Goal: Register for event/course

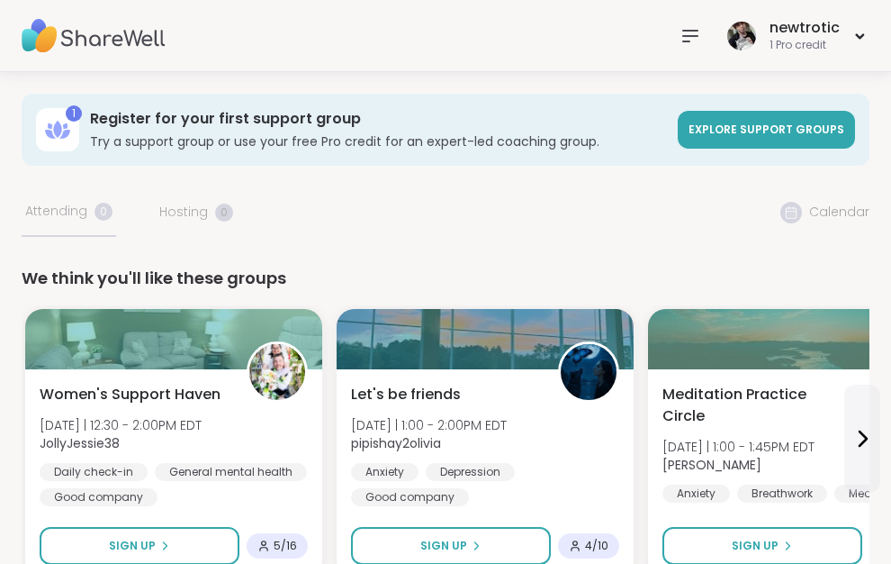
click at [679, 51] on nav at bounding box center [690, 36] width 36 height 36
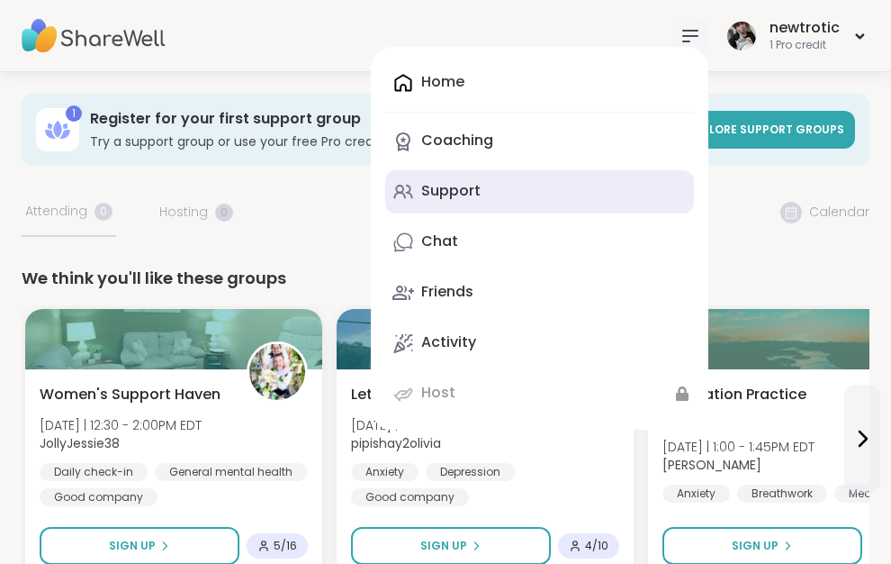
click at [468, 185] on div "Support" at bounding box center [450, 191] width 59 height 20
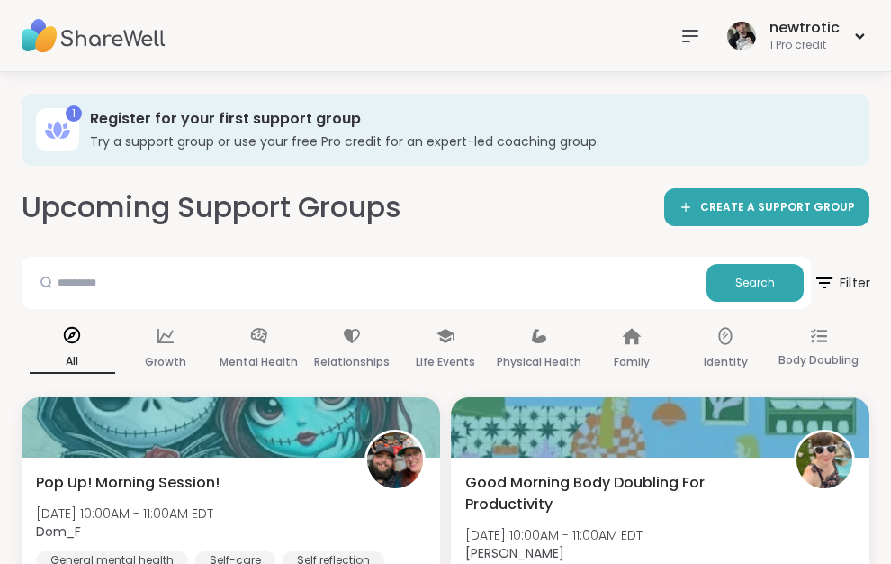
click at [846, 274] on span "Filter" at bounding box center [842, 282] width 58 height 45
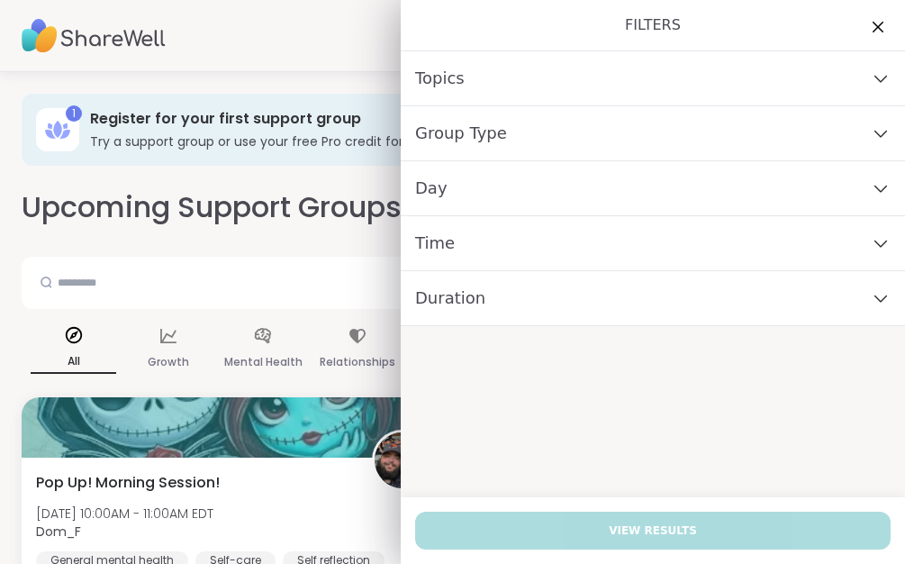
click at [511, 180] on div "Day" at bounding box center [653, 188] width 504 height 55
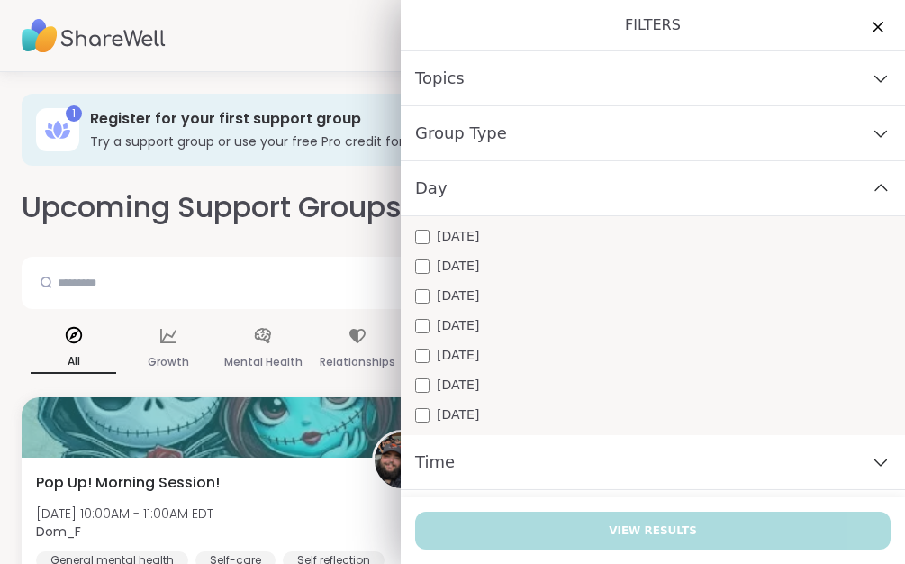
click at [447, 294] on span "[DATE]" at bounding box center [458, 295] width 42 height 19
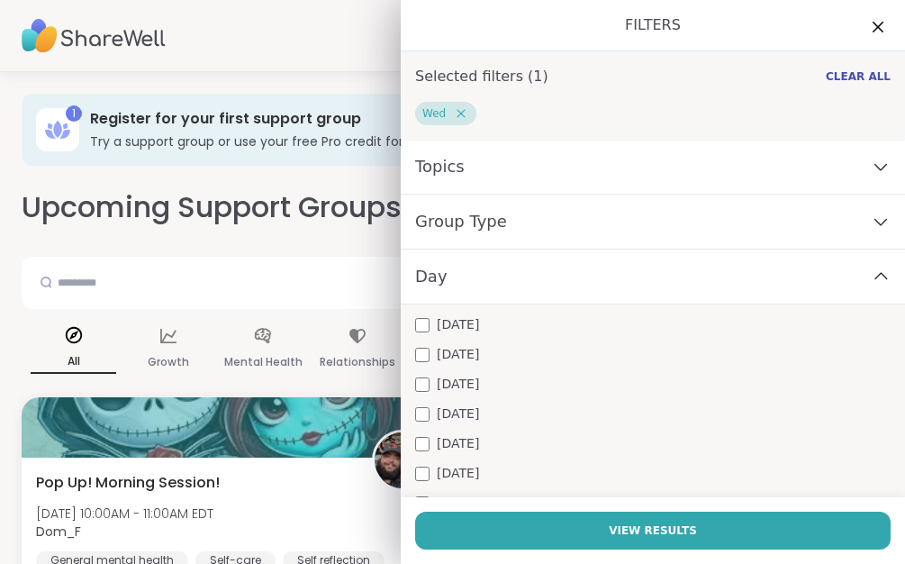
click at [450, 406] on span "[DATE]" at bounding box center [458, 413] width 42 height 19
click at [454, 440] on span "[DATE]" at bounding box center [458, 443] width 42 height 19
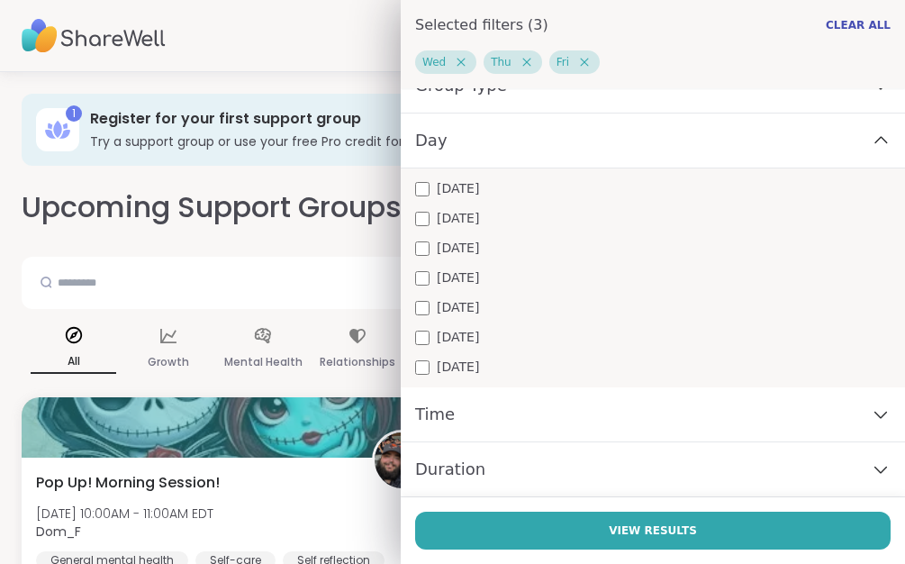
click at [529, 414] on div "Time" at bounding box center [653, 414] width 504 height 55
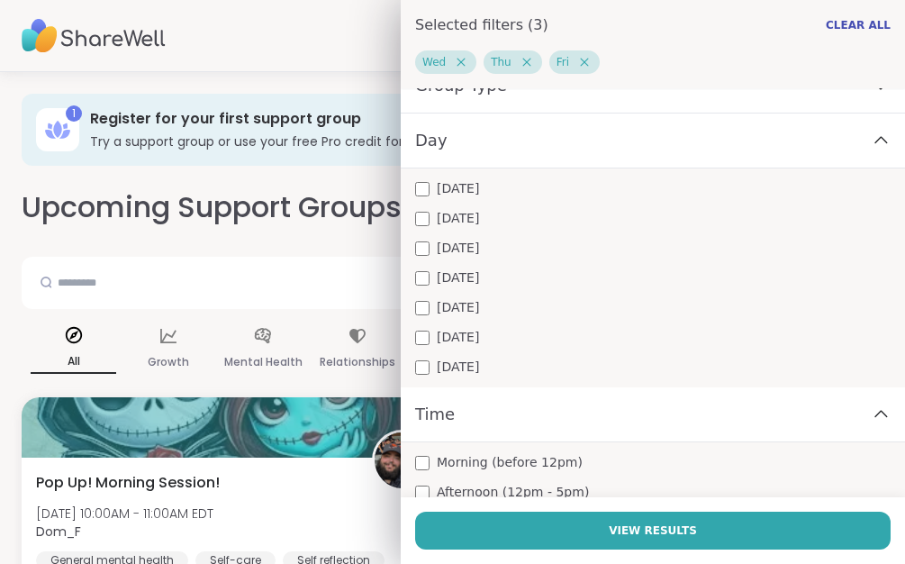
scroll to position [236, 0]
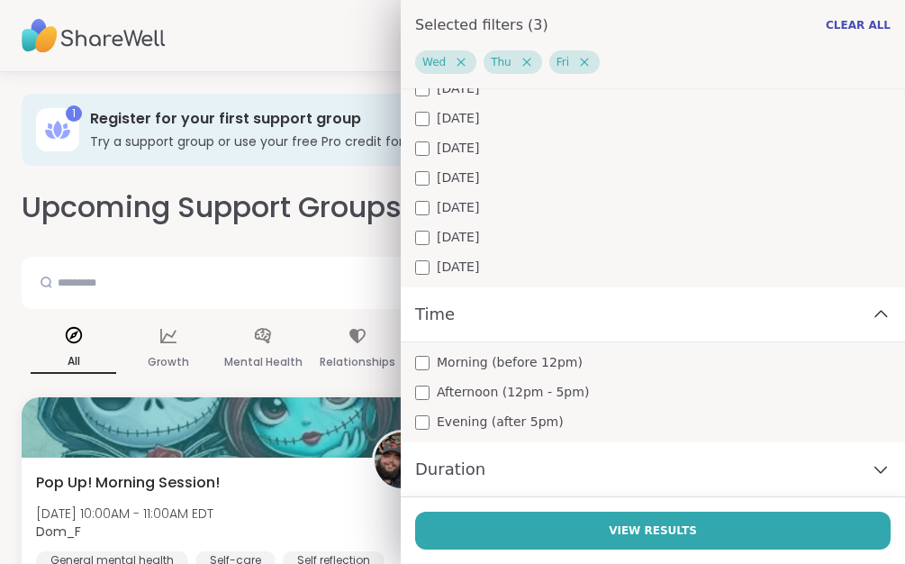
click at [484, 391] on span "Afternoon (12pm - 5pm)" at bounding box center [513, 392] width 152 height 19
click at [474, 418] on span "Evening (after 5pm)" at bounding box center [500, 421] width 127 height 19
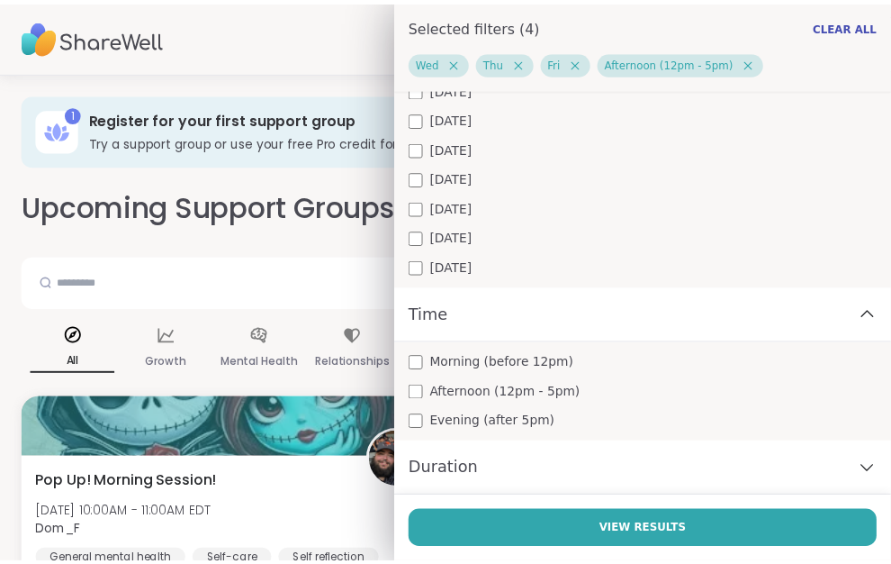
scroll to position [266, 0]
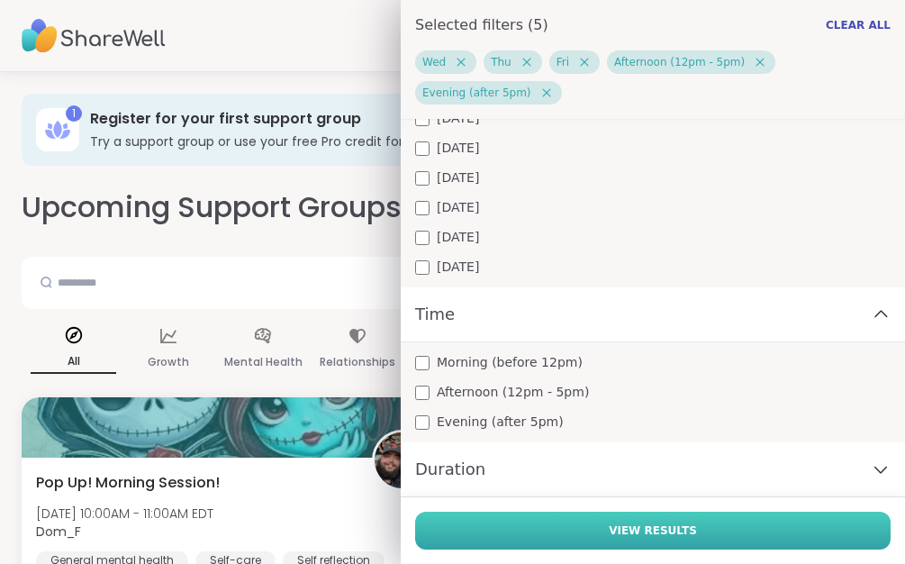
click at [563, 528] on button "View Results" at bounding box center [652, 530] width 475 height 38
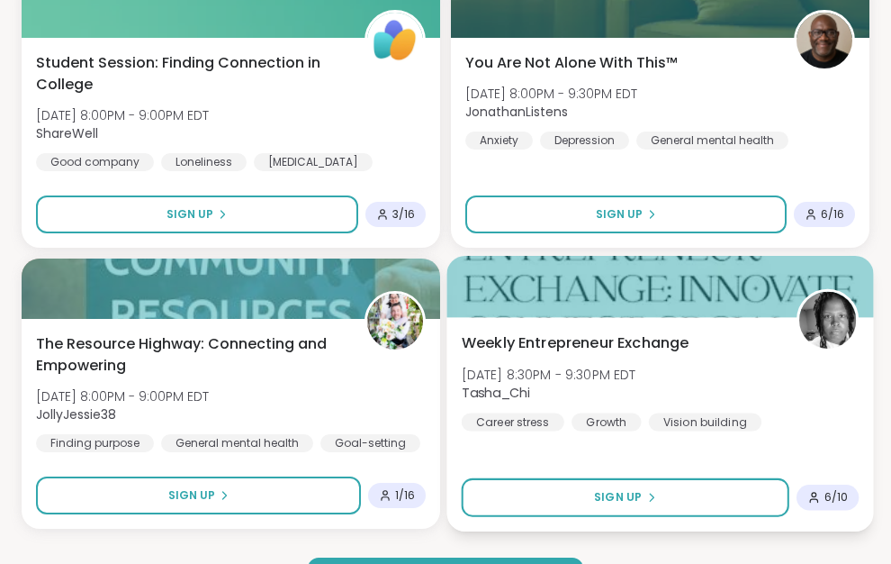
scroll to position [5001, 0]
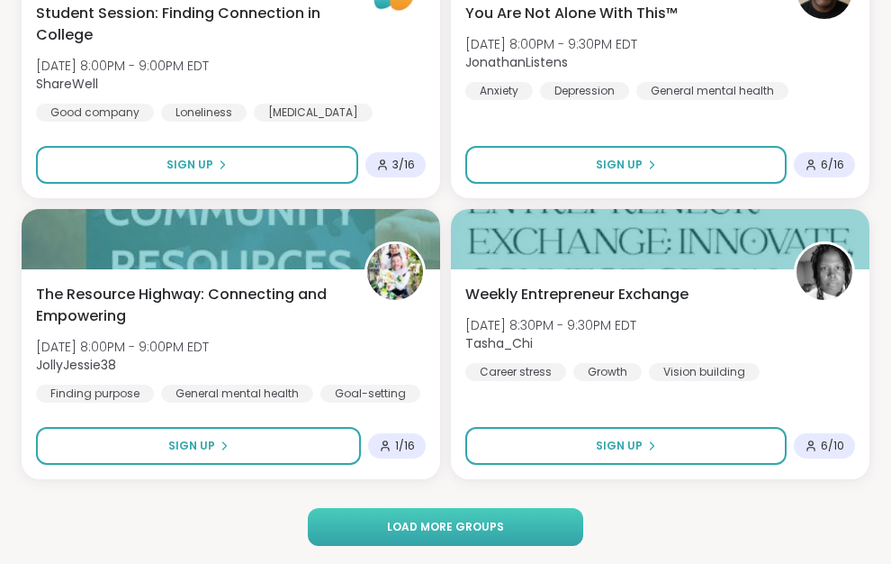
click at [500, 519] on span "Load more groups" at bounding box center [445, 527] width 117 height 16
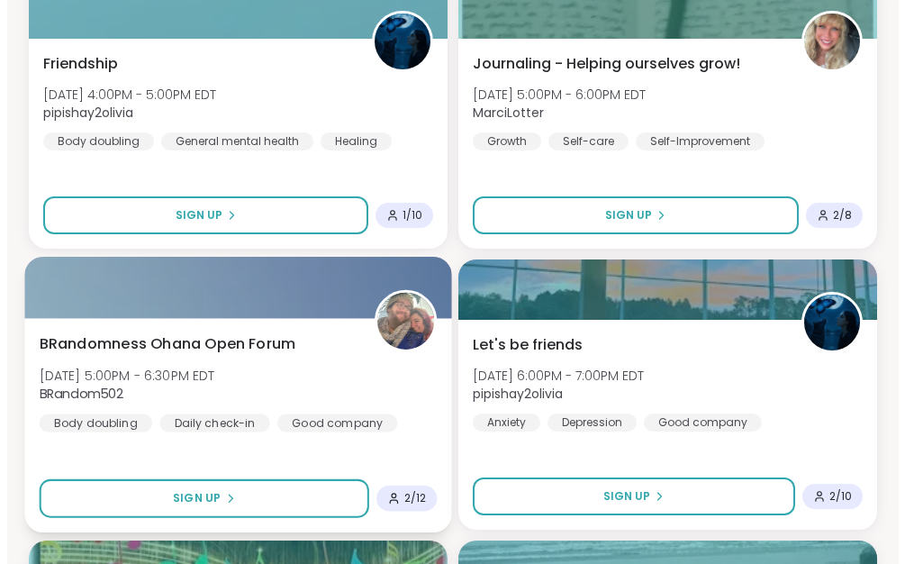
scroll to position [8061, 0]
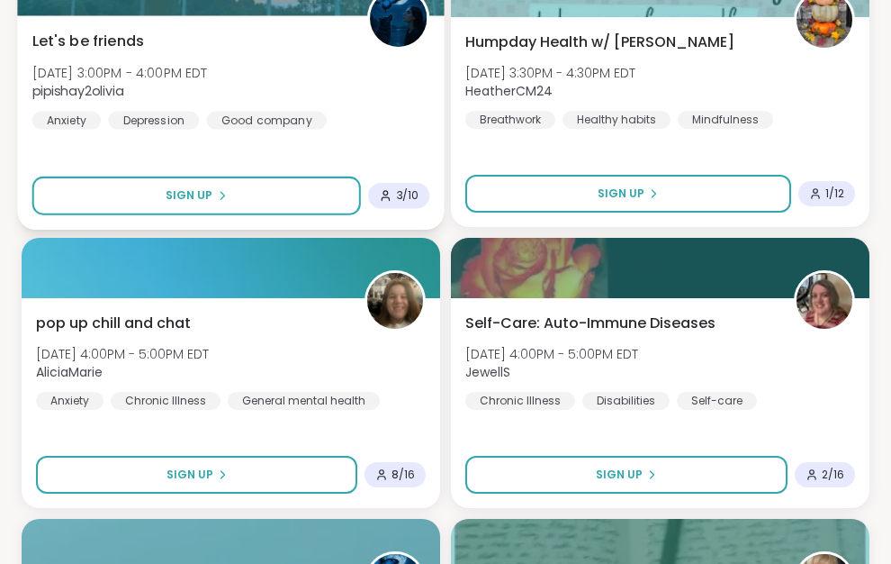
click at [235, 109] on div "Let's be friends [DATE] 3:00PM - 4:00PM EDT pipishay2olivia Anxiety [MEDICAL_DA…" at bounding box center [231, 79] width 398 height 99
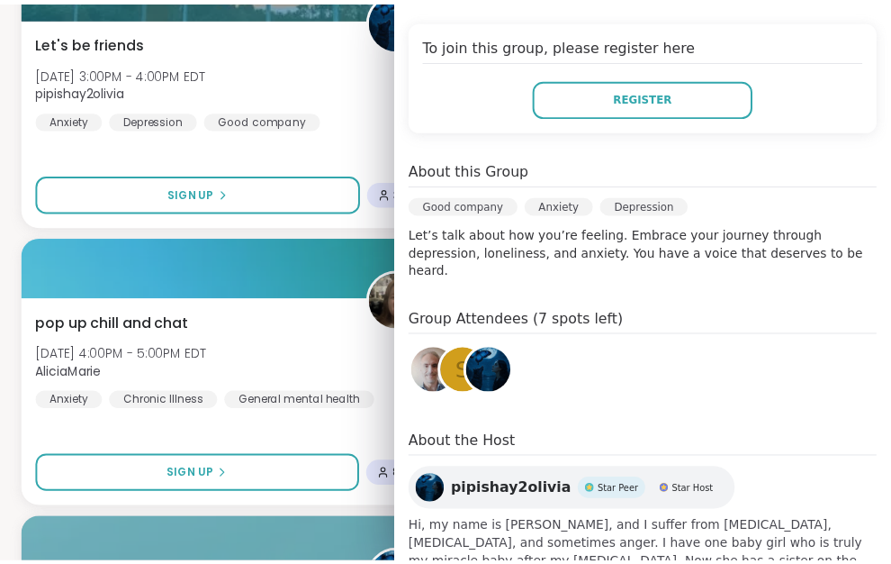
scroll to position [394, 0]
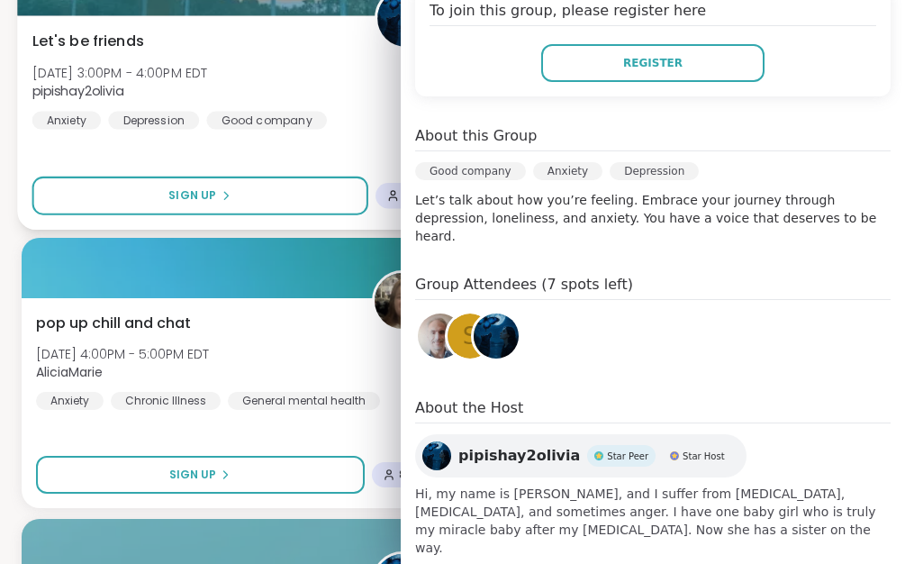
click at [20, 168] on div "Let's be friends [DATE] 3:00PM - 4:00PM EDT pipishay2olivia Anxiety [MEDICAL_DA…" at bounding box center [234, 122] width 434 height 214
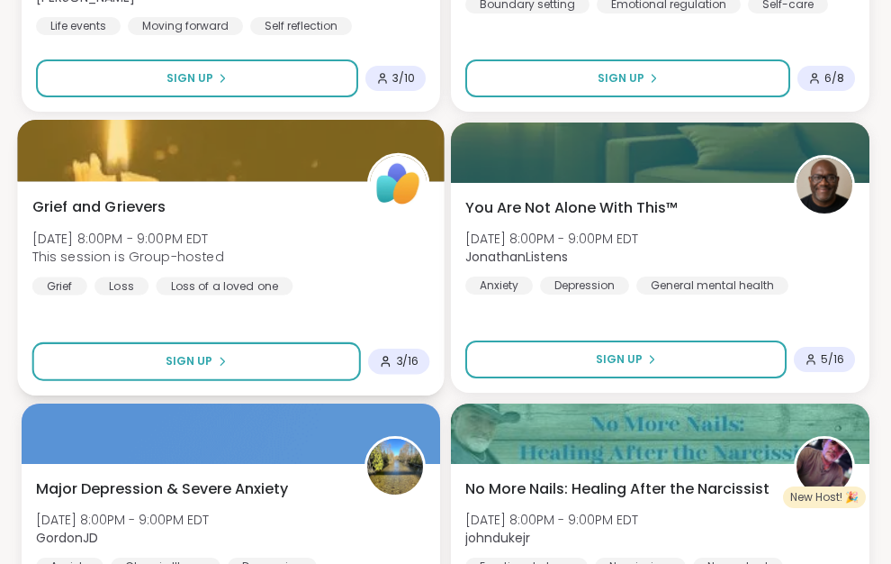
scroll to position [10056, 0]
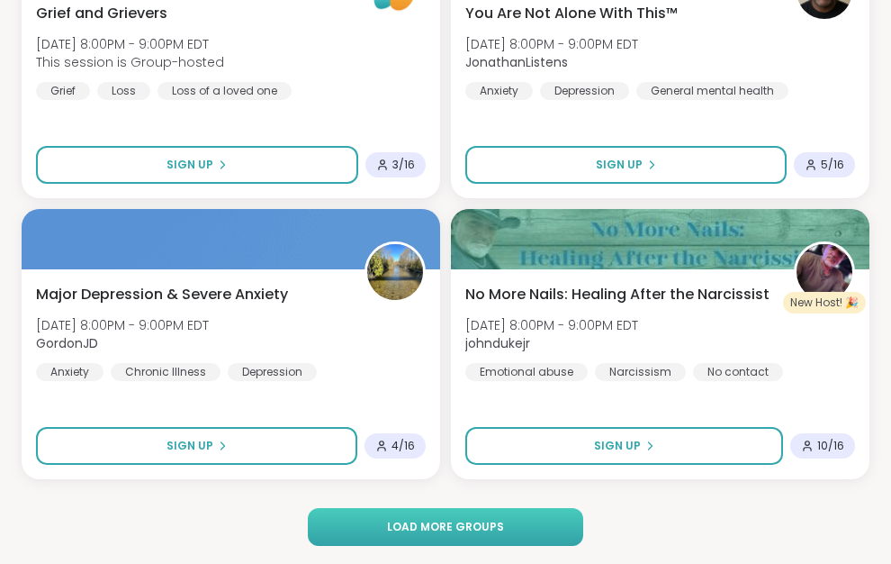
click at [465, 533] on span "Load more groups" at bounding box center [445, 527] width 117 height 16
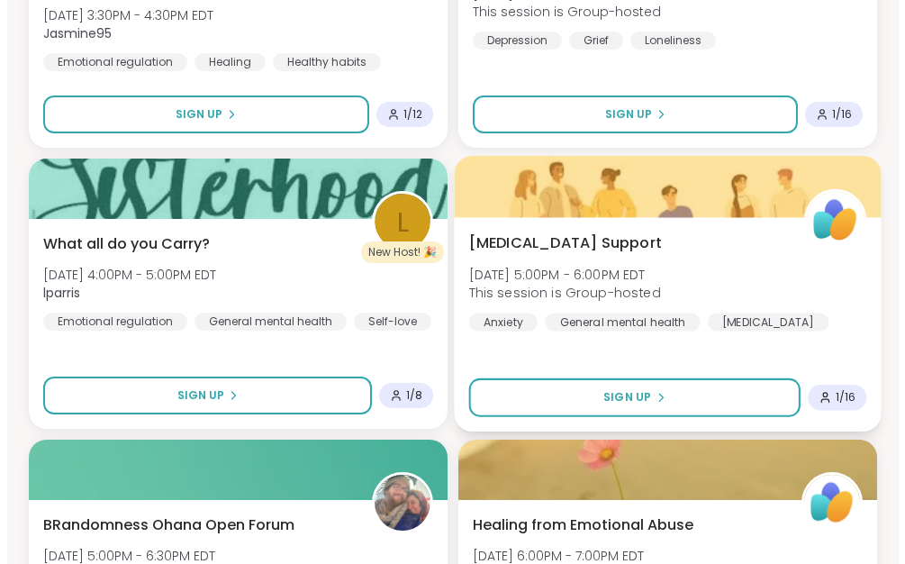
scroll to position [13297, 0]
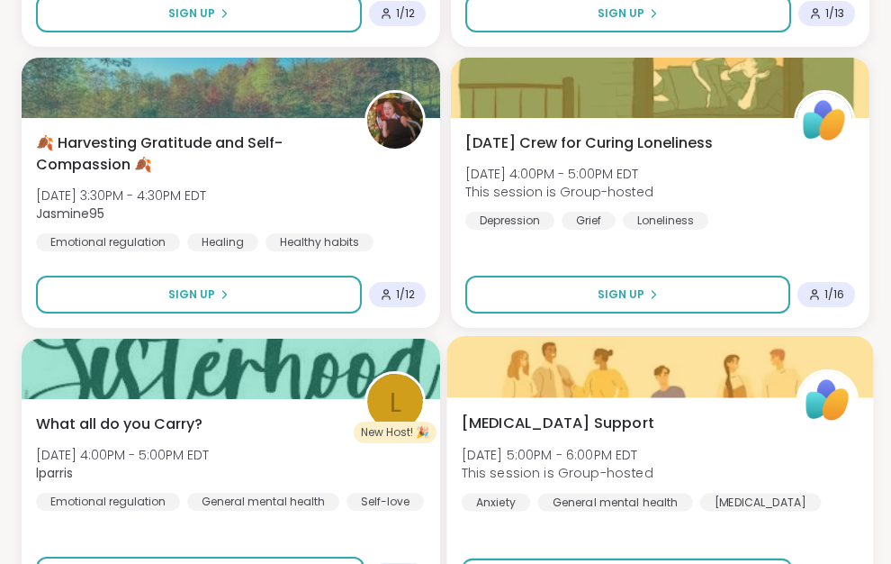
click at [575, 448] on span "[DATE] 5:00PM - 6:00PM EDT" at bounding box center [558, 454] width 192 height 18
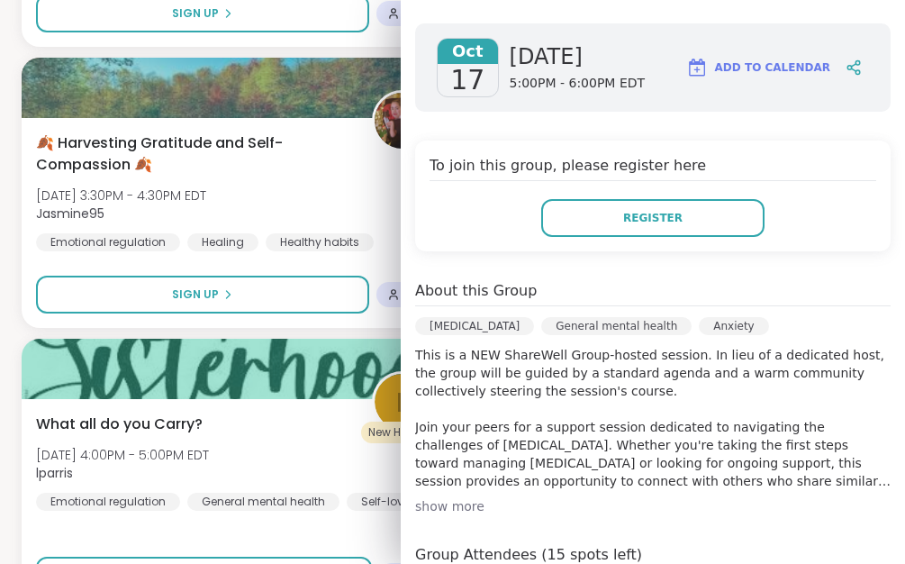
scroll to position [329, 0]
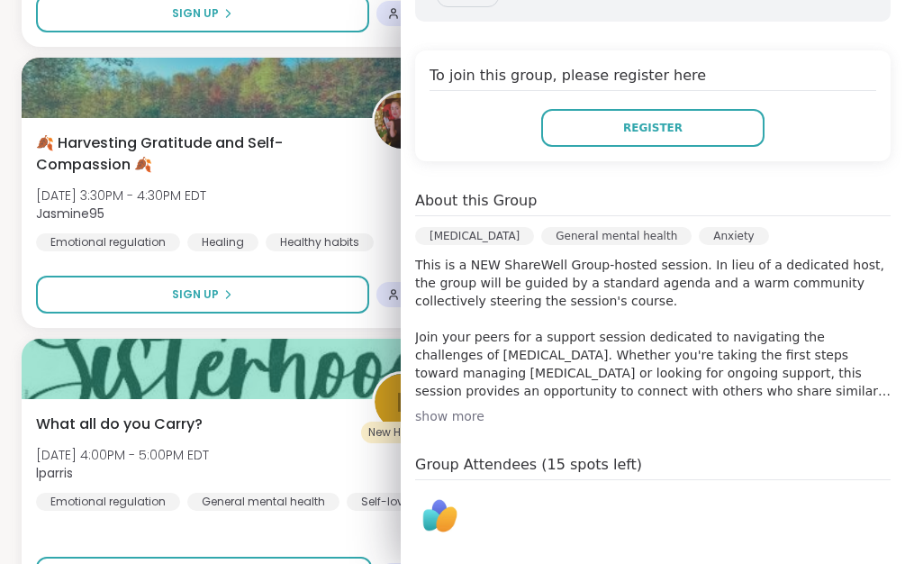
click at [443, 417] on div "show more" at bounding box center [652, 416] width 475 height 18
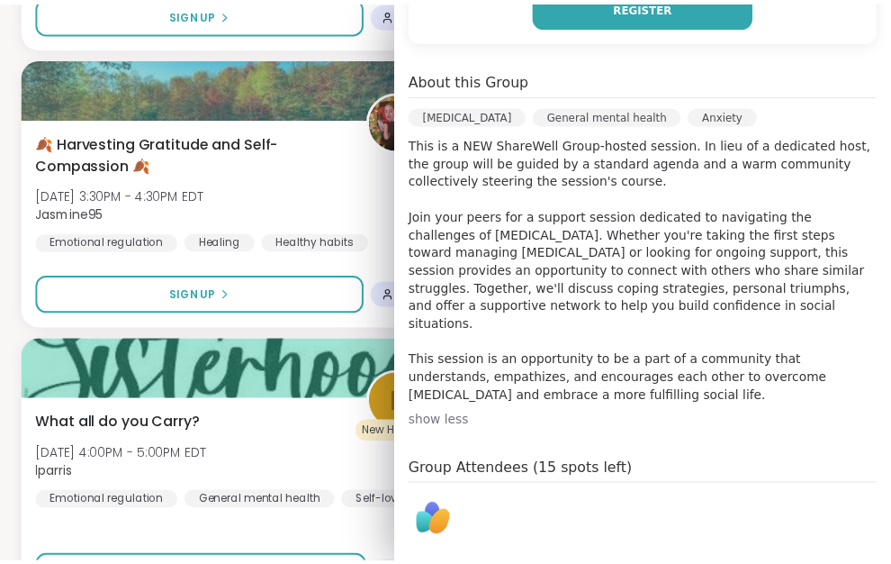
scroll to position [180, 0]
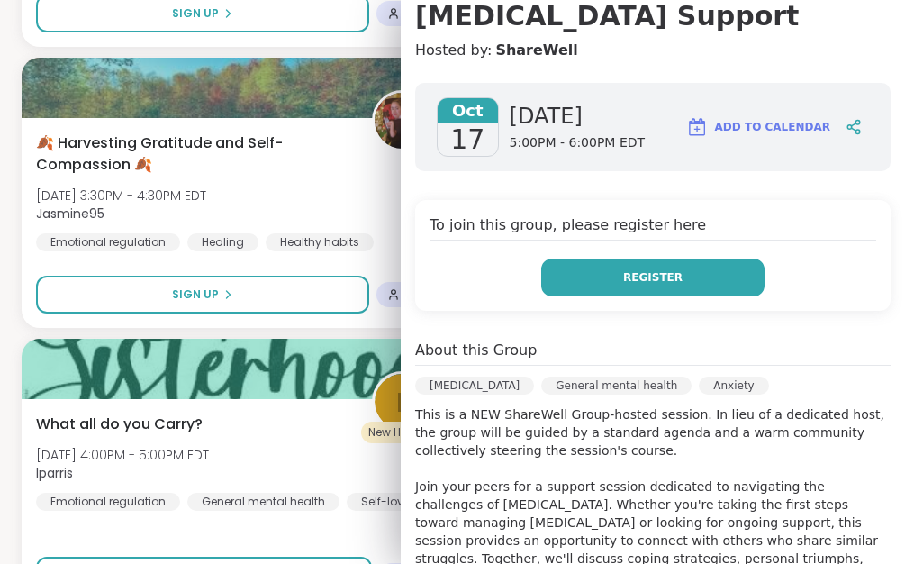
click at [609, 268] on button "Register" at bounding box center [652, 277] width 223 height 38
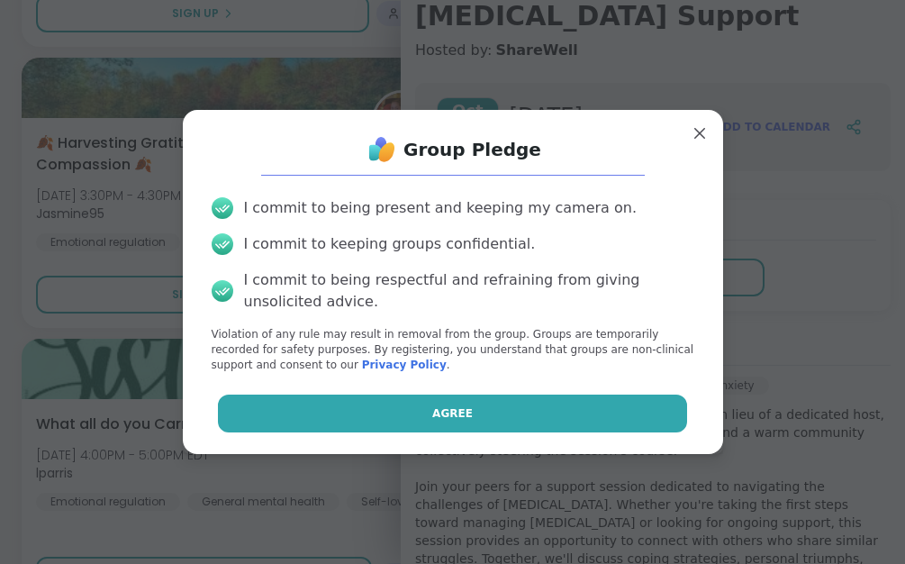
click at [419, 424] on button "Agree" at bounding box center [452, 413] width 469 height 38
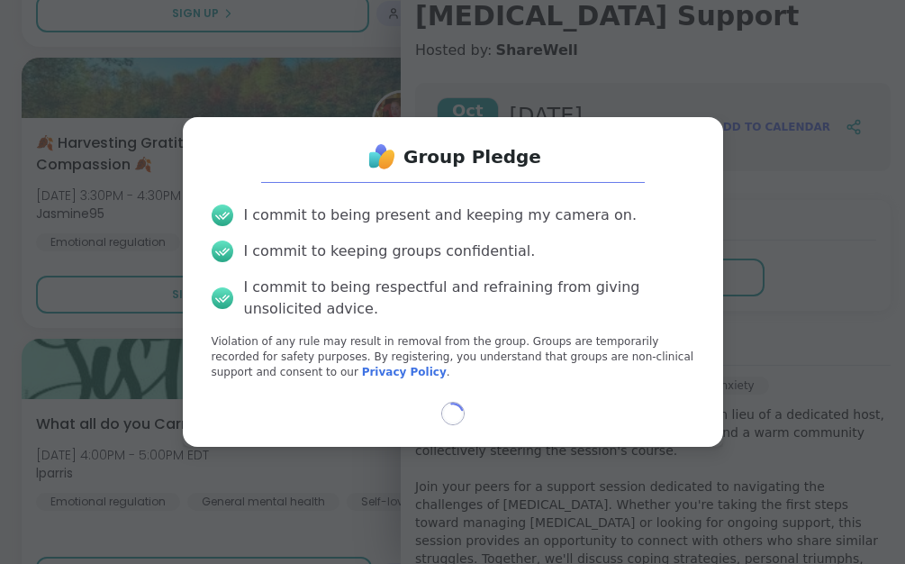
select select "**"
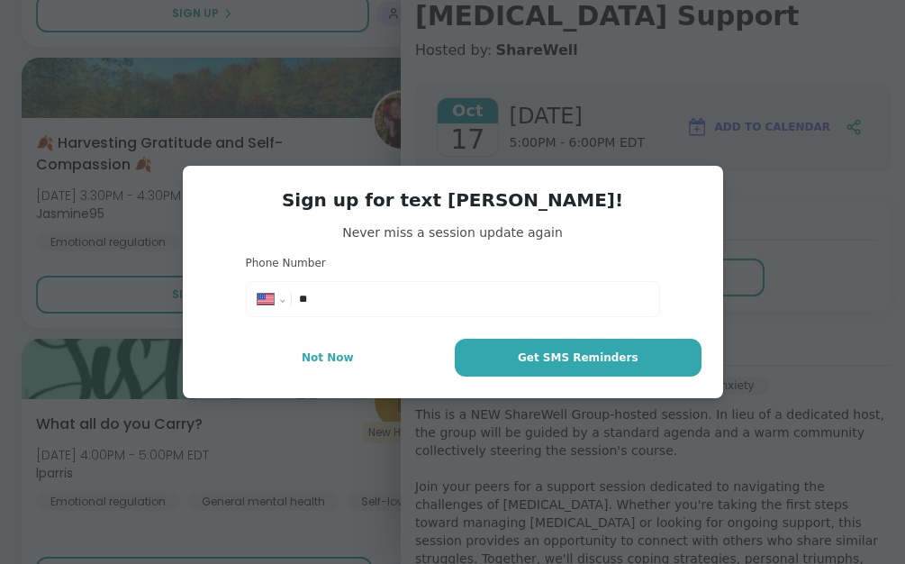
click at [384, 287] on div "**********" at bounding box center [452, 298] width 405 height 27
click at [382, 293] on input "**" at bounding box center [473, 299] width 348 height 18
click at [374, 307] on input "**" at bounding box center [473, 299] width 348 height 18
type input "**********"
click at [875, 235] on div "**********" at bounding box center [452, 282] width 883 height 564
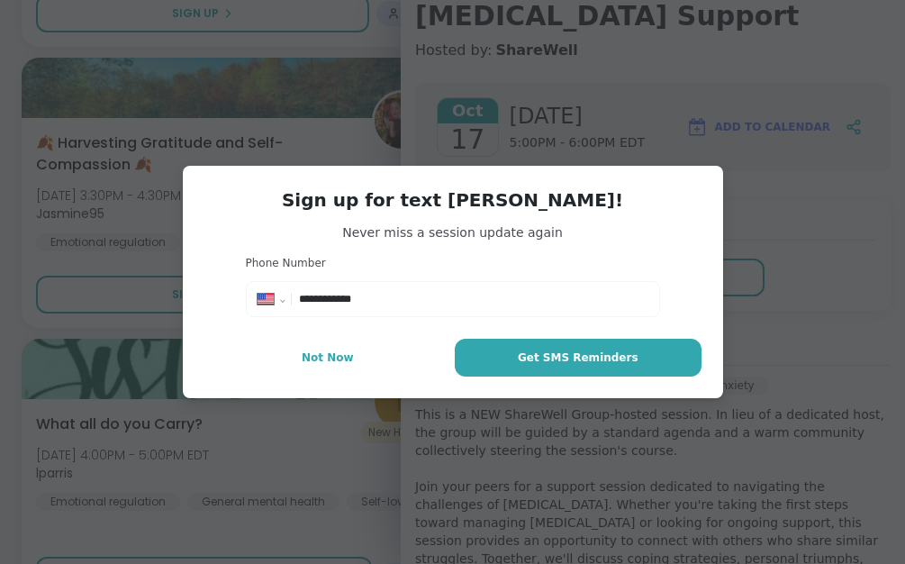
click at [749, 226] on div "**********" at bounding box center [452, 282] width 883 height 564
click at [320, 345] on button "Not Now" at bounding box center [328, 357] width 248 height 38
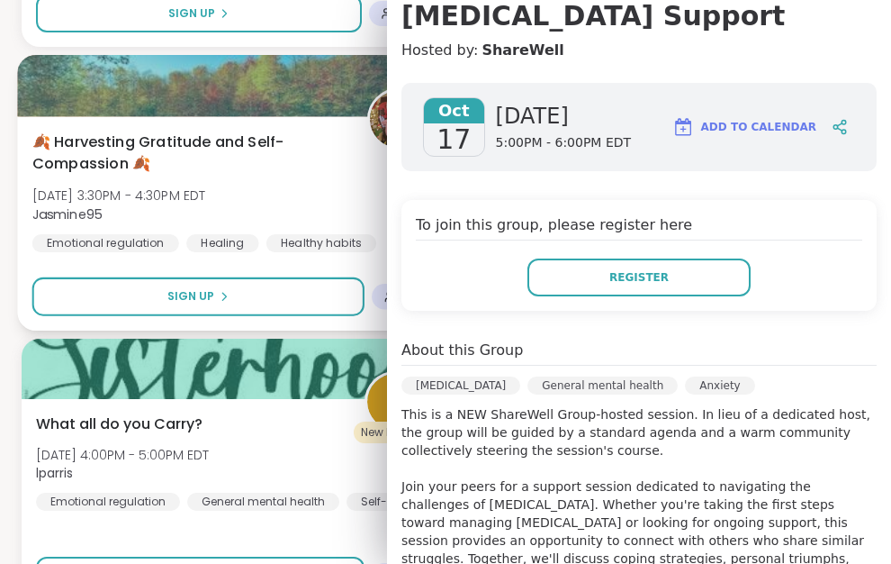
click at [349, 235] on div "Healthy habits" at bounding box center [321, 243] width 110 height 18
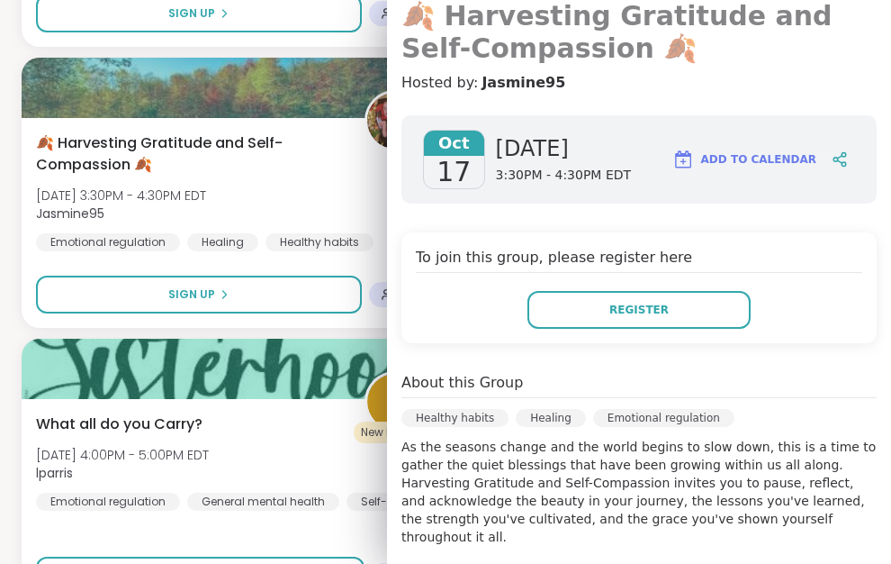
scroll to position [0, 0]
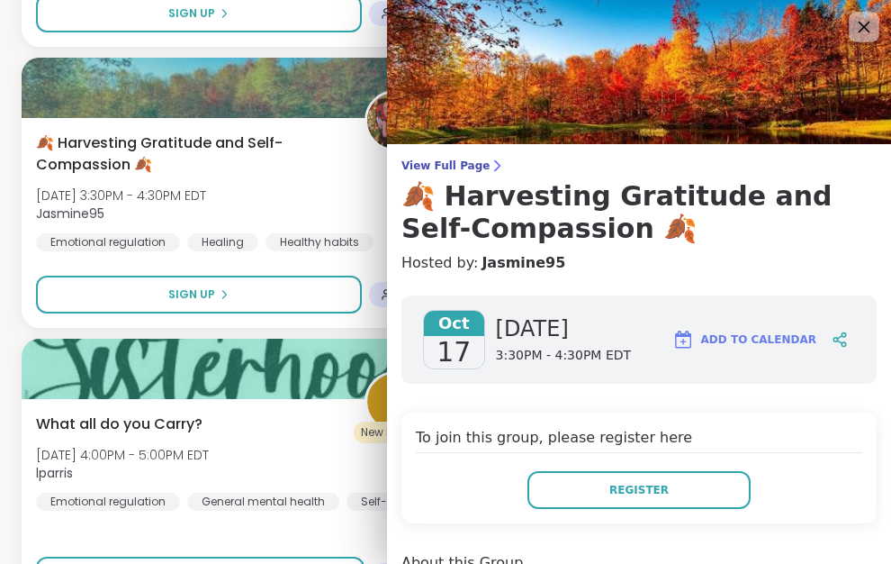
click at [852, 28] on icon at bounding box center [863, 26] width 23 height 23
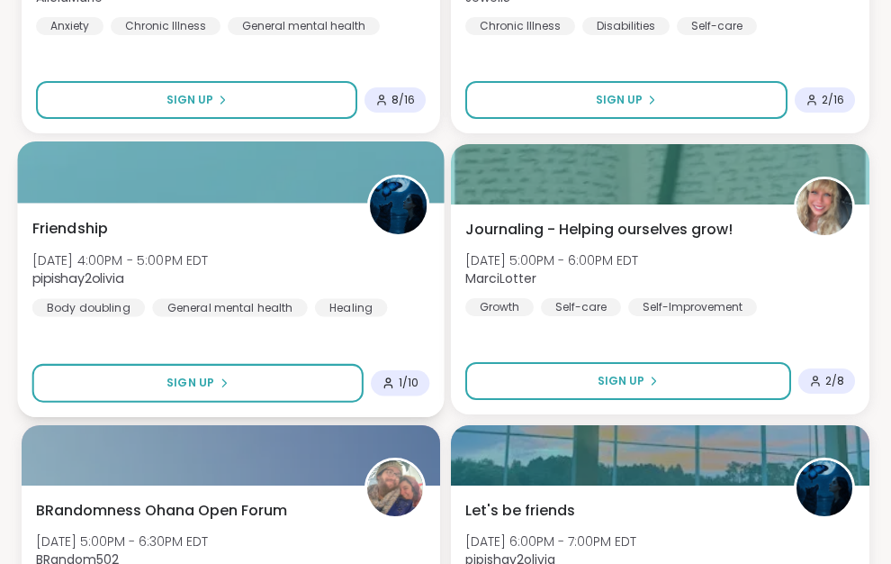
scroll to position [8076, 0]
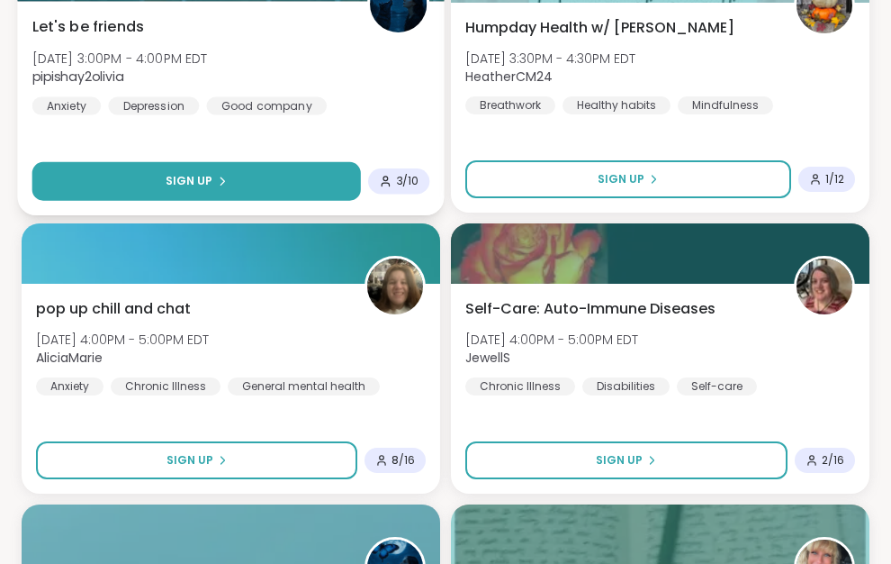
click at [243, 173] on button "Sign Up" at bounding box center [196, 181] width 329 height 39
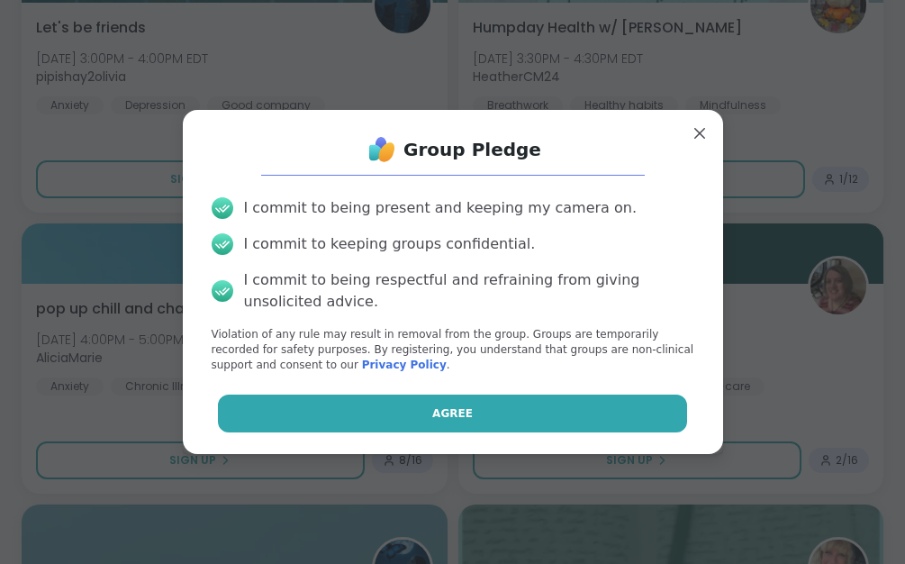
click at [489, 405] on button "Agree" at bounding box center [452, 413] width 469 height 38
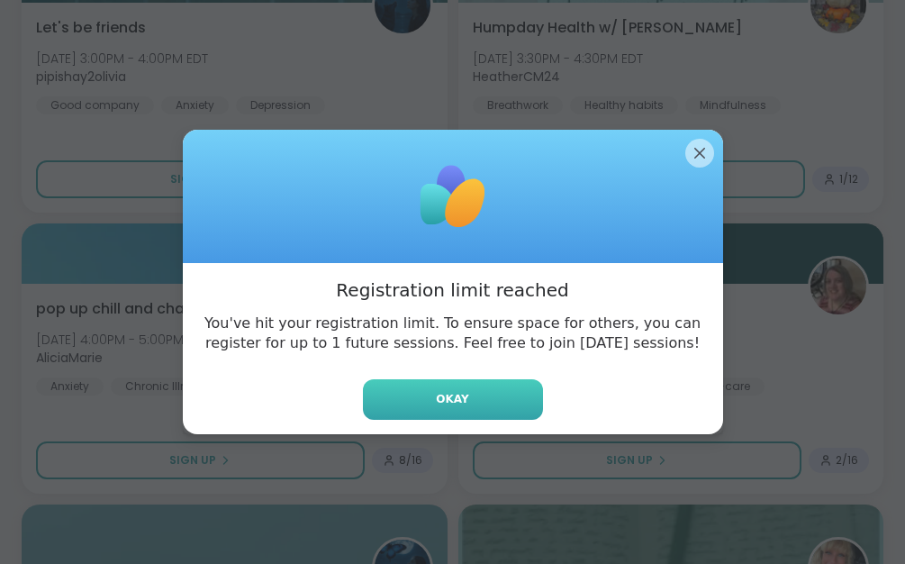
click at [466, 401] on button "Okay" at bounding box center [453, 399] width 180 height 41
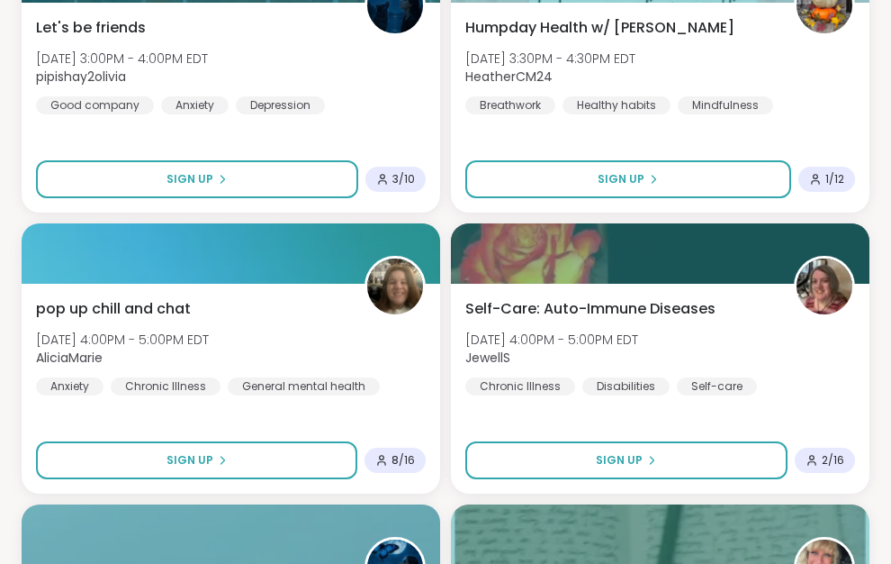
scroll to position [0, 0]
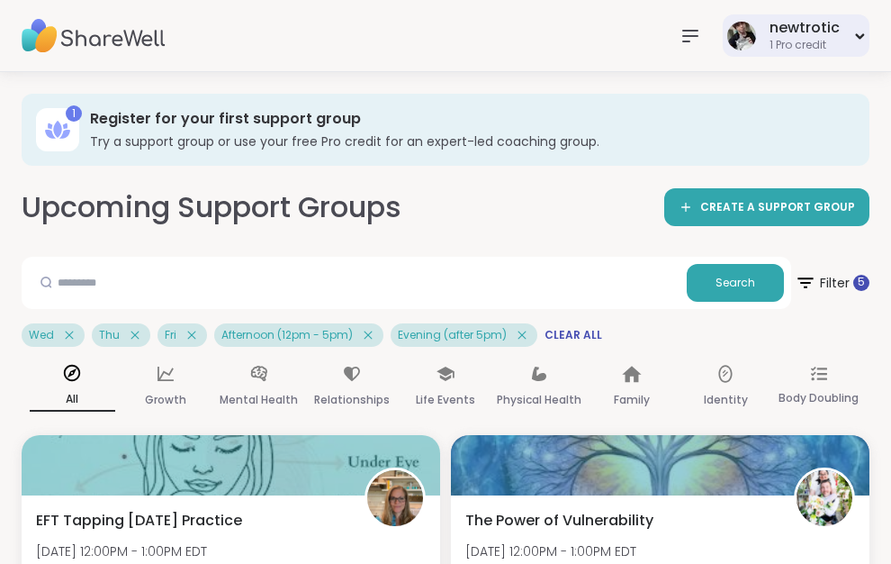
click at [853, 26] on div "newtrotic 1 Pro credit" at bounding box center [796, 35] width 147 height 42
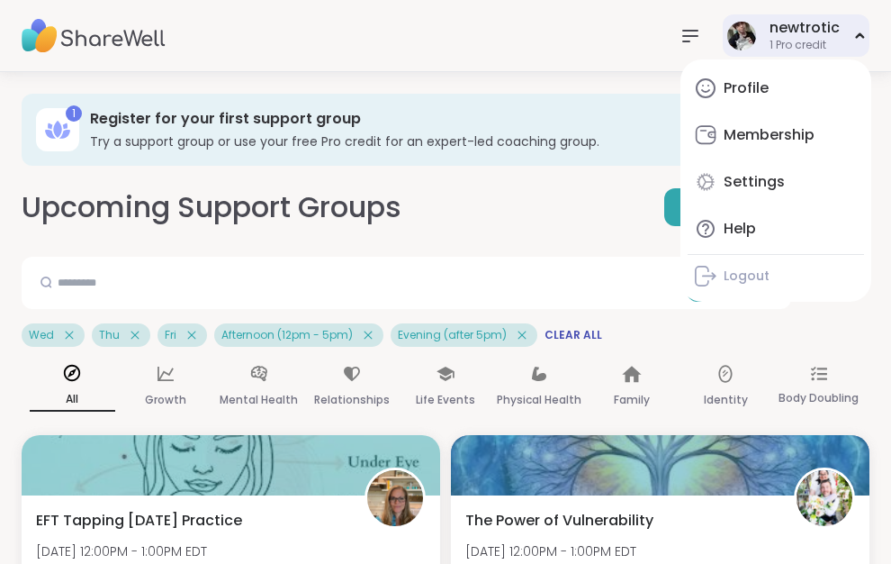
click at [848, 30] on div "newtrotic 1 Pro credit Profile Membership Settings Help Logout" at bounding box center [796, 35] width 147 height 42
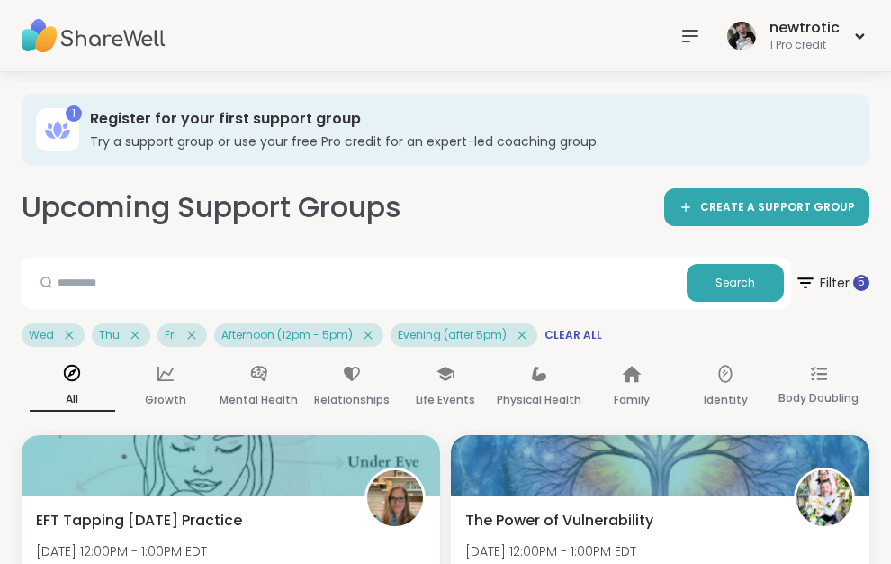
click at [690, 33] on icon at bounding box center [691, 36] width 22 height 22
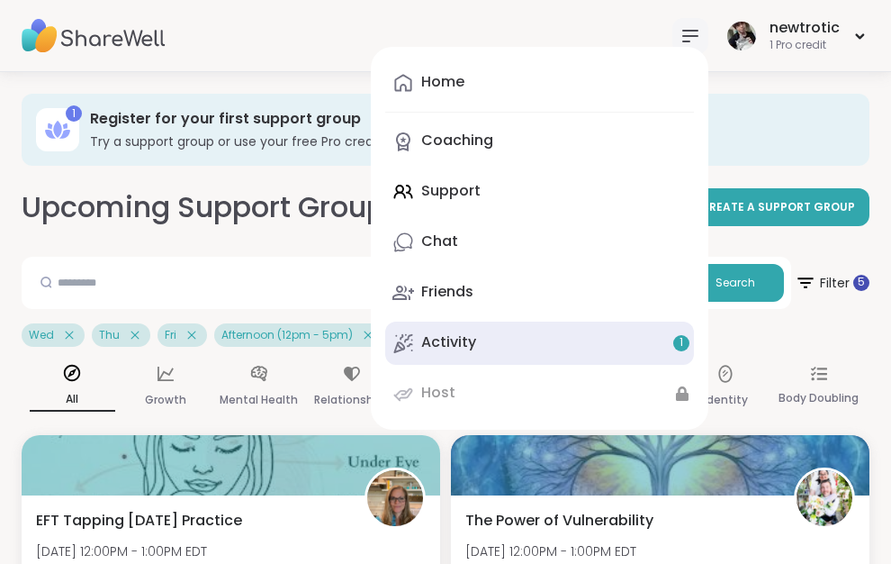
click at [483, 331] on link "Activity 1" at bounding box center [539, 342] width 309 height 43
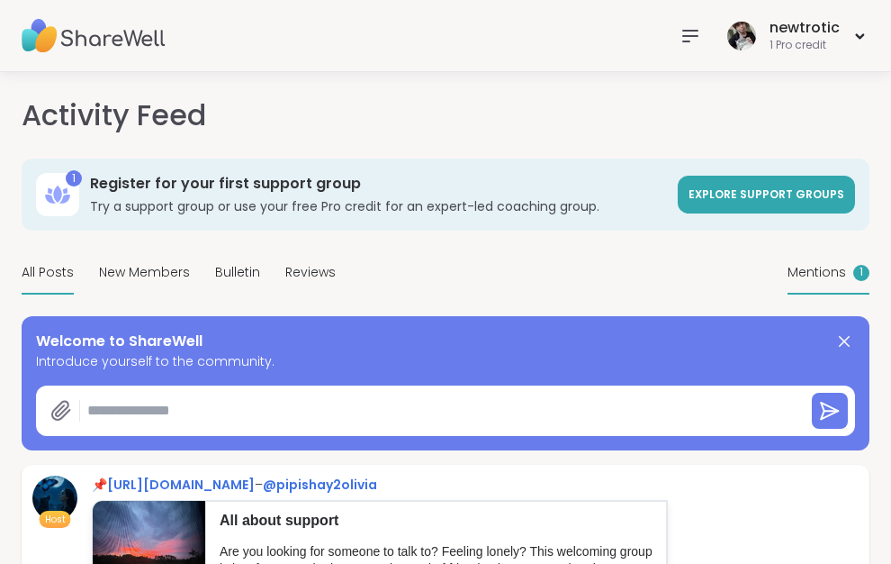
click at [841, 279] on span "Mentions" at bounding box center [817, 272] width 59 height 19
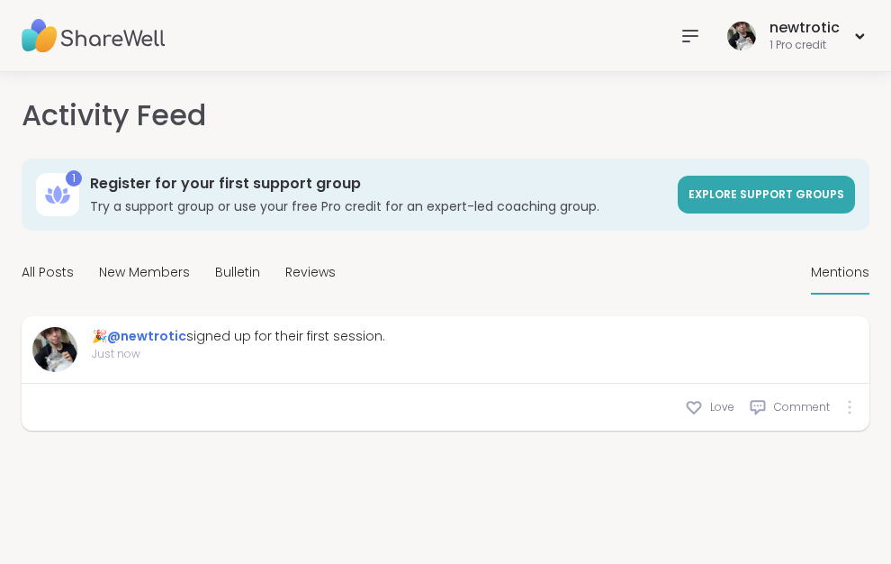
click at [852, 410] on div at bounding box center [849, 407] width 11 height 14
click at [195, 328] on div "🎉 @newtrotic signed up for their first session." at bounding box center [238, 336] width 293 height 19
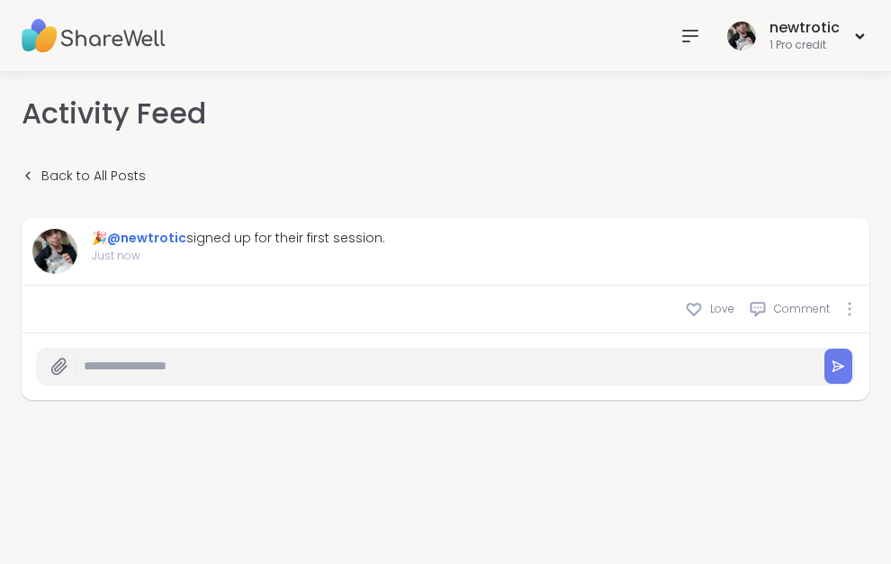
click at [129, 31] on img at bounding box center [94, 36] width 144 height 63
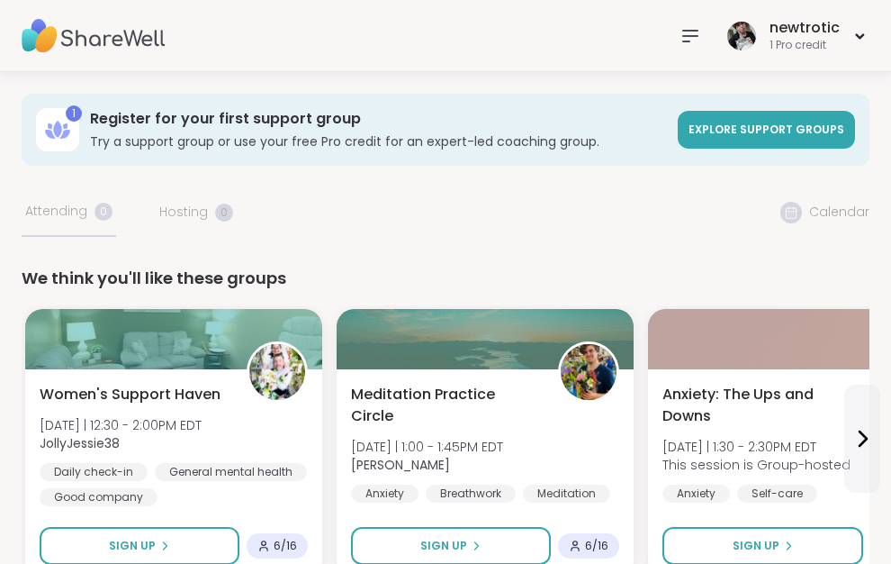
click at [688, 32] on icon at bounding box center [691, 36] width 22 height 22
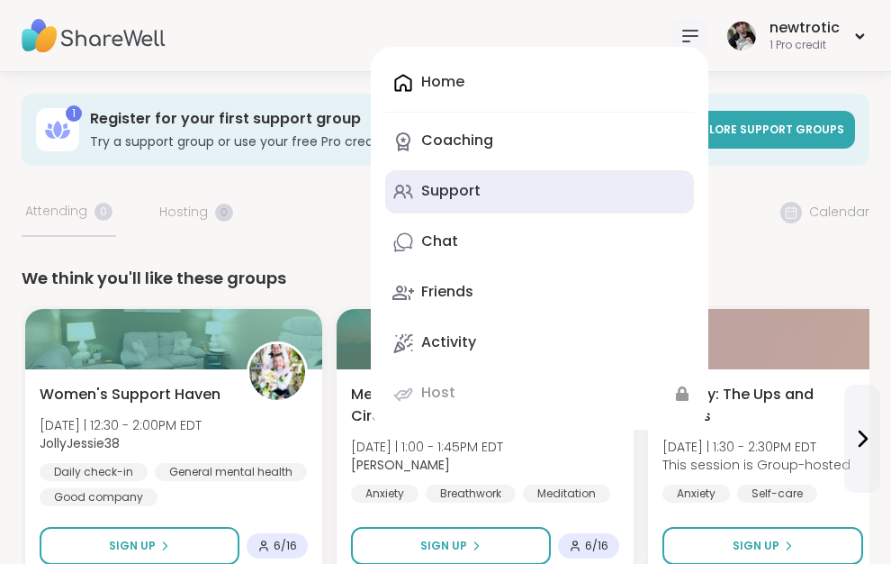
click at [453, 198] on div "Support" at bounding box center [450, 191] width 59 height 20
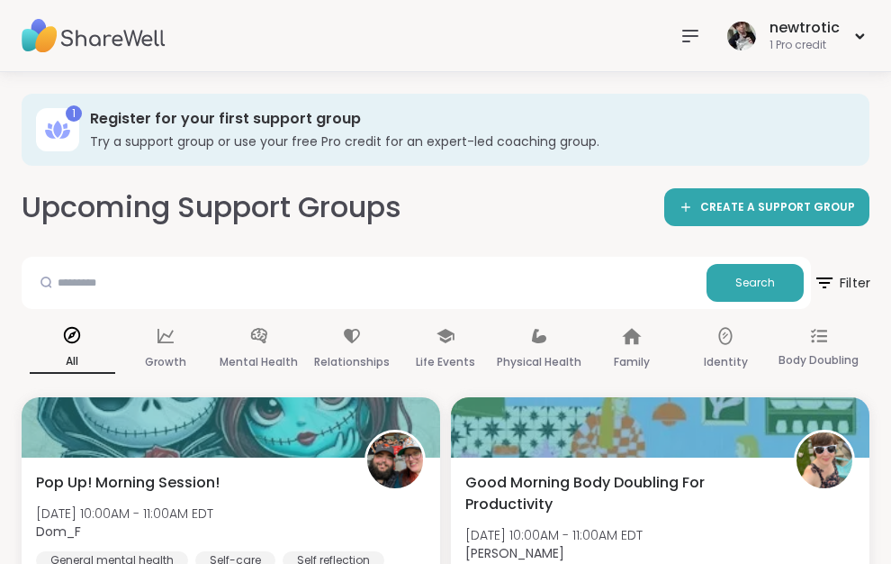
click at [839, 283] on span "Filter" at bounding box center [842, 282] width 58 height 45
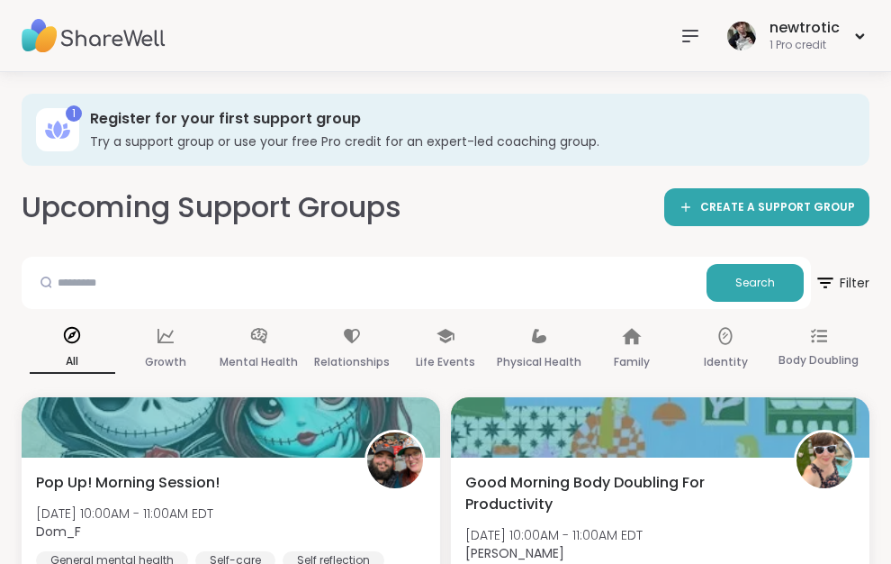
click at [704, 37] on nav at bounding box center [690, 36] width 36 height 36
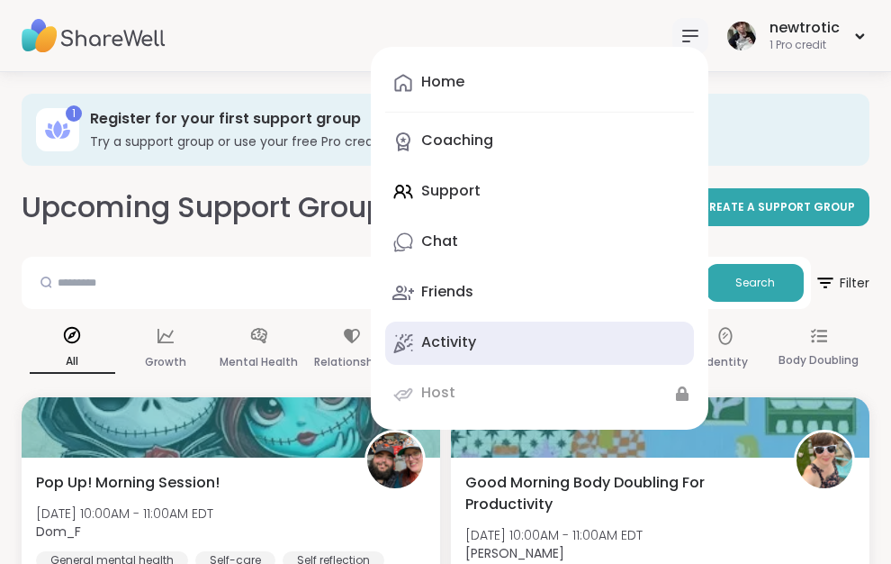
click at [480, 338] on link "Activity" at bounding box center [539, 342] width 309 height 43
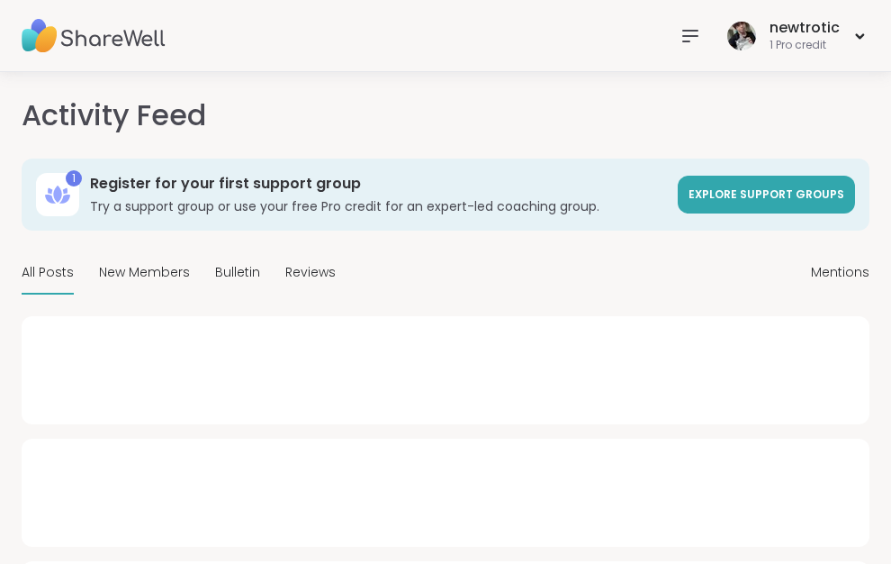
type textarea "*"
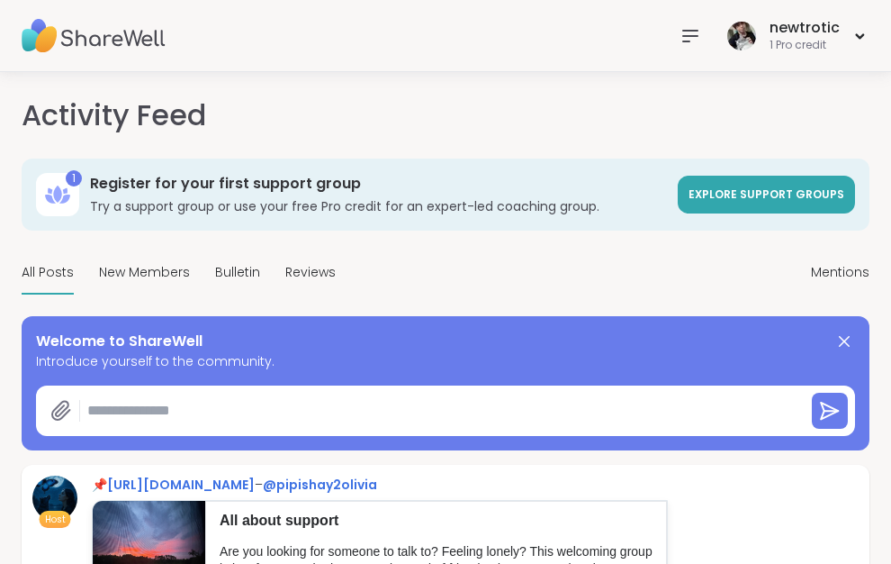
click at [83, 42] on img at bounding box center [94, 36] width 144 height 63
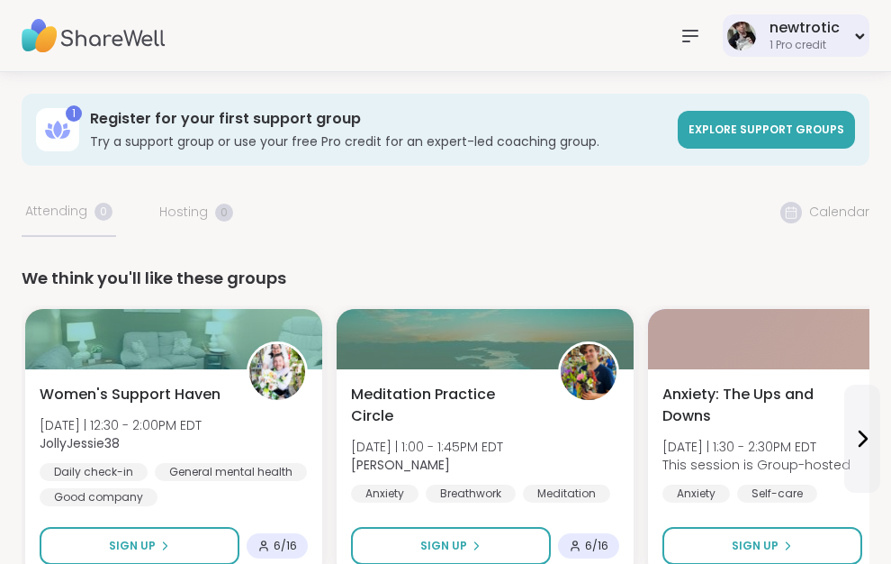
click at [843, 42] on div "newtrotic 1 Pro credit" at bounding box center [796, 35] width 147 height 42
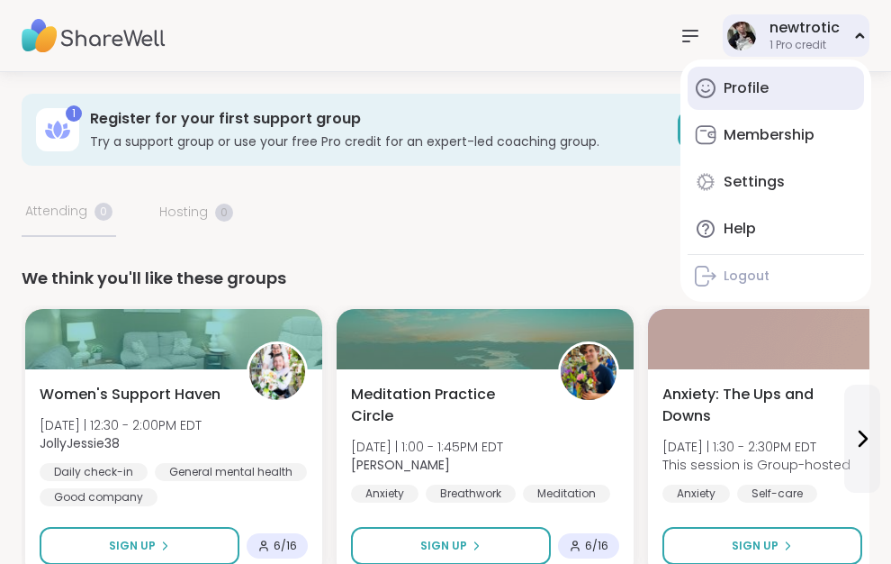
click at [780, 96] on link "Profile" at bounding box center [776, 88] width 176 height 43
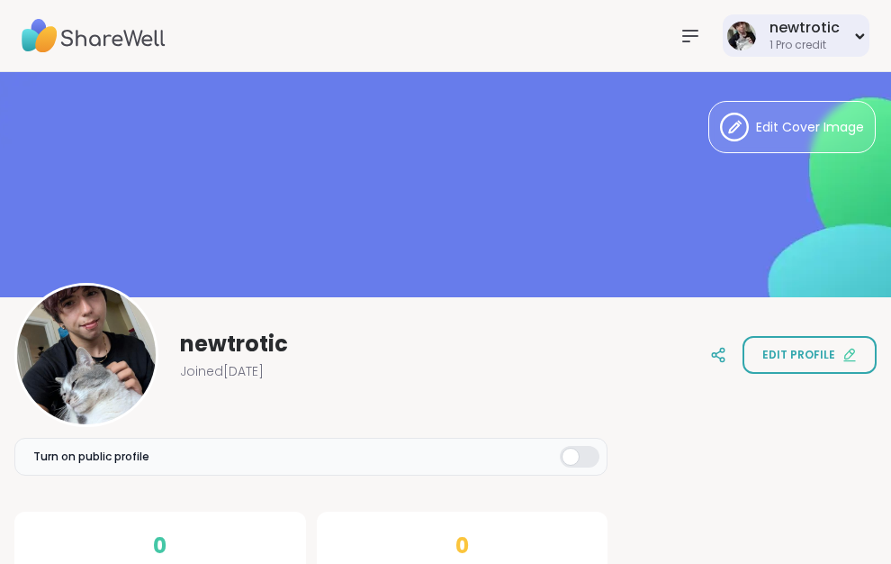
click at [803, 43] on div "1 Pro credit" at bounding box center [805, 45] width 70 height 15
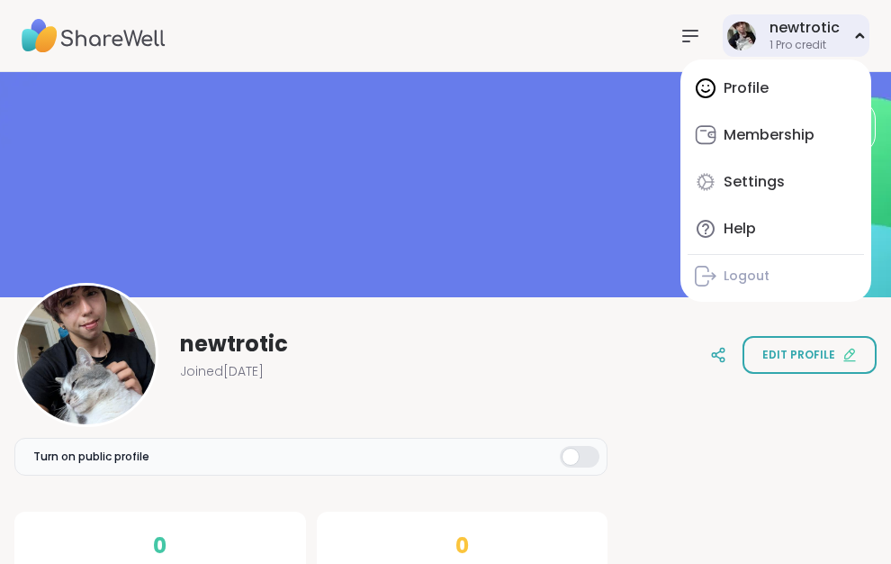
click at [749, 95] on div "Profile Membership Settings Help Logout" at bounding box center [776, 180] width 191 height 242
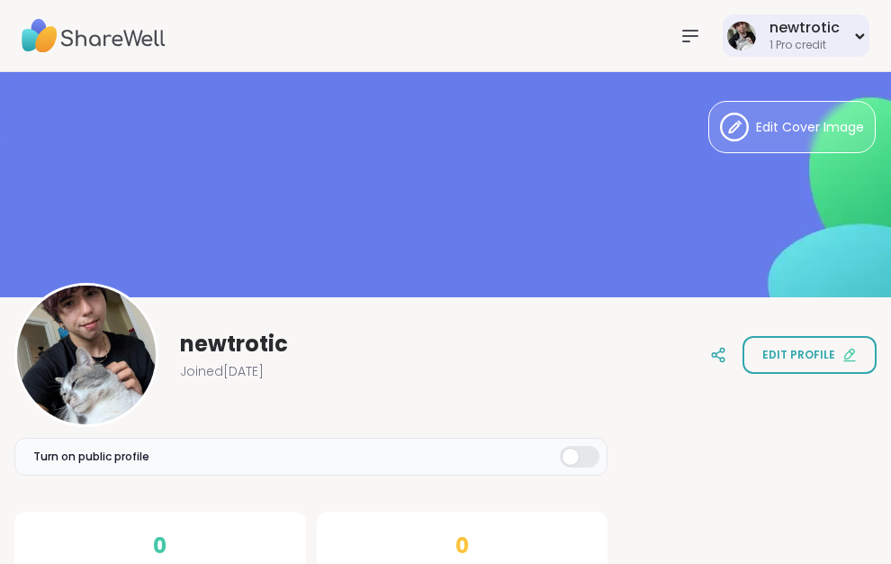
click at [688, 38] on icon at bounding box center [691, 36] width 22 height 22
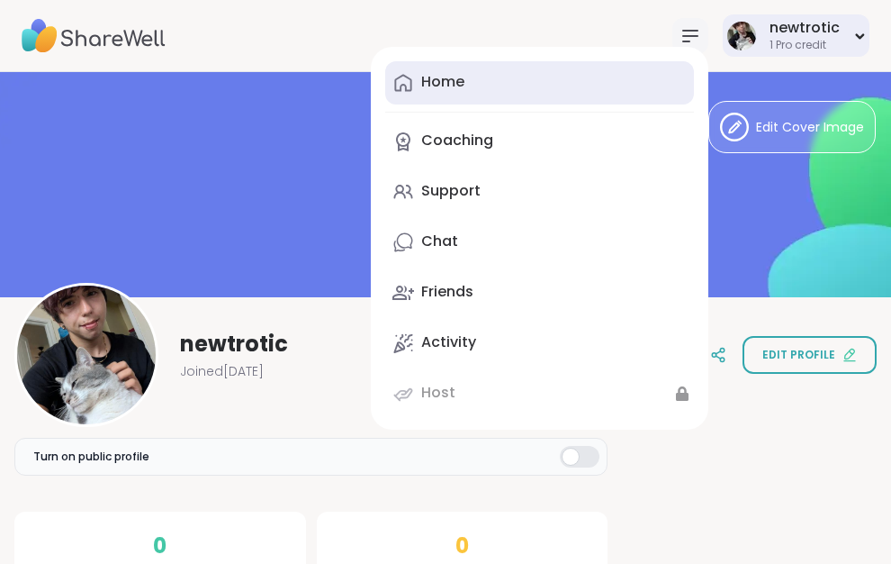
click at [446, 82] on div "Home" at bounding box center [442, 82] width 43 height 20
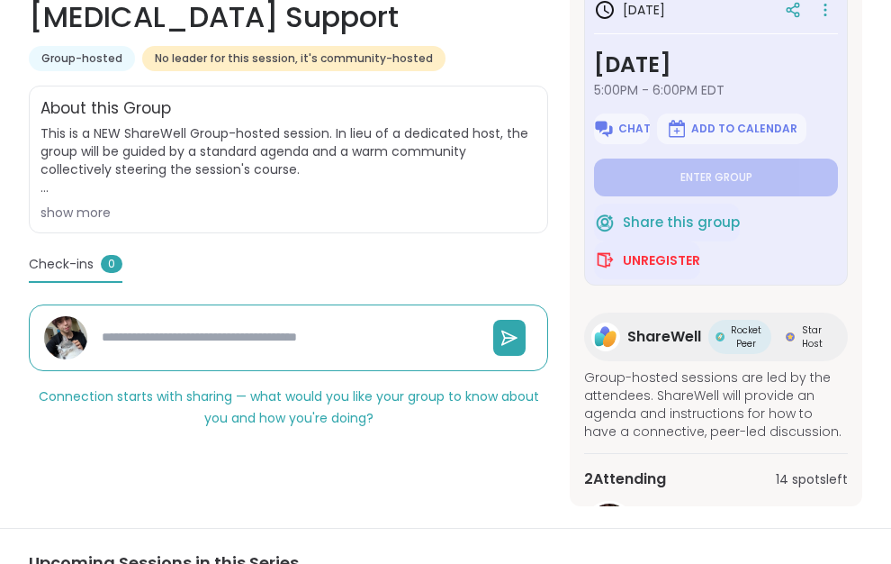
click at [655, 261] on span "Unregister" at bounding box center [661, 260] width 77 height 18
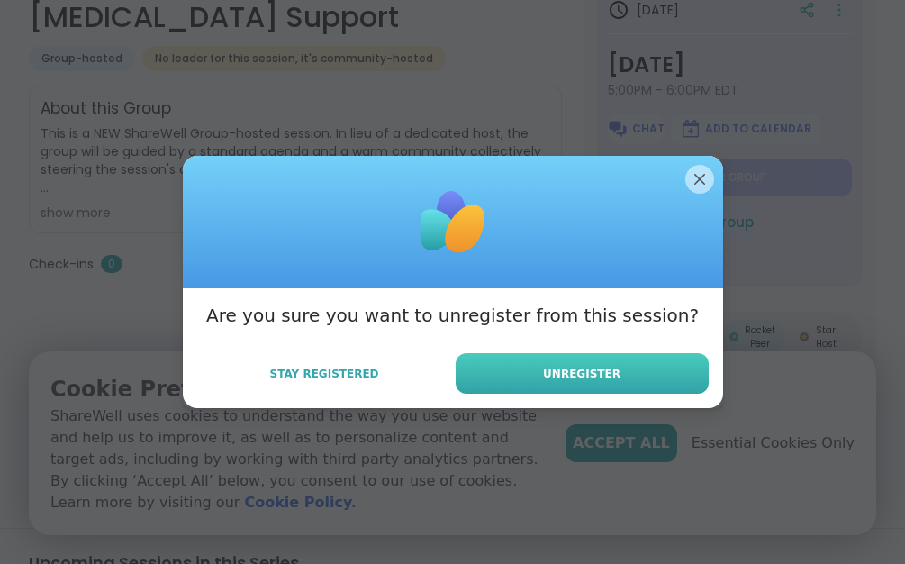
click at [561, 373] on span "Unregister" at bounding box center [581, 373] width 77 height 16
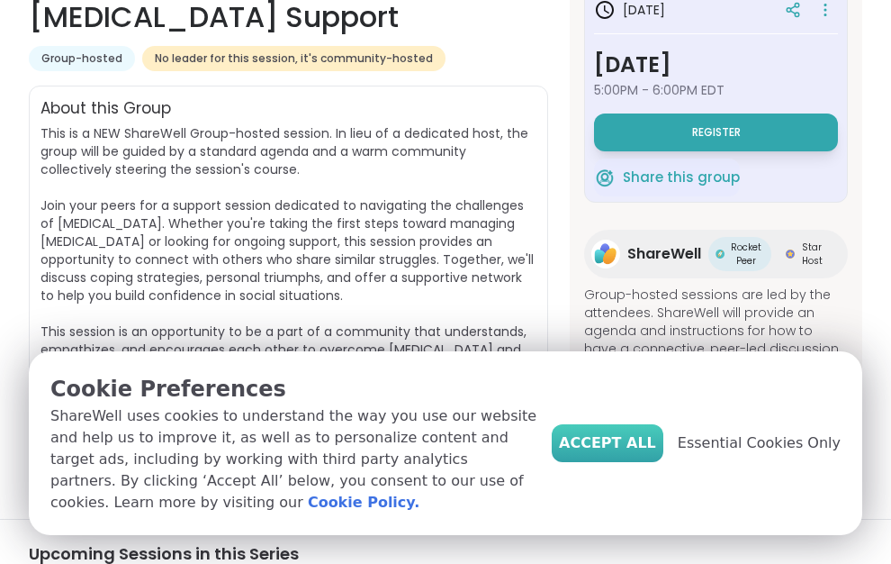
click at [636, 454] on span "Accept All" at bounding box center [607, 443] width 97 height 22
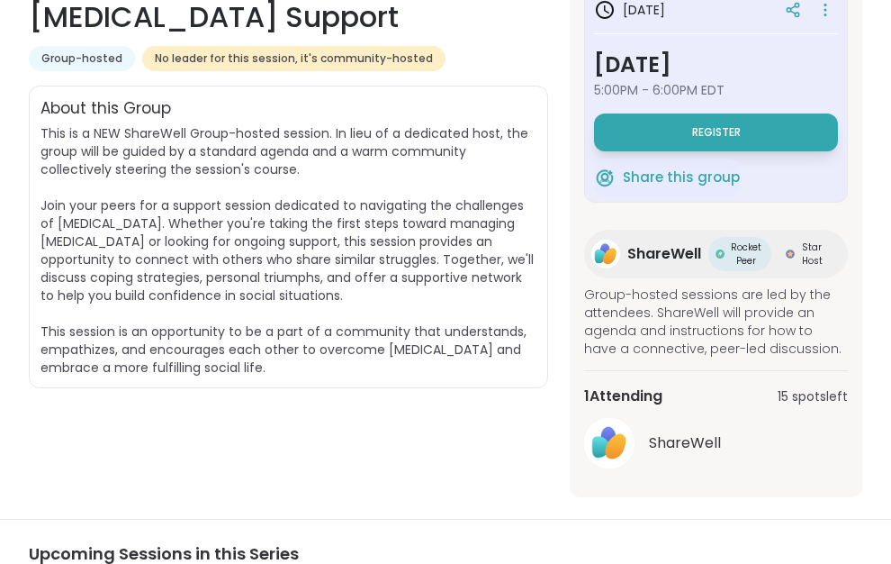
scroll to position [90, 0]
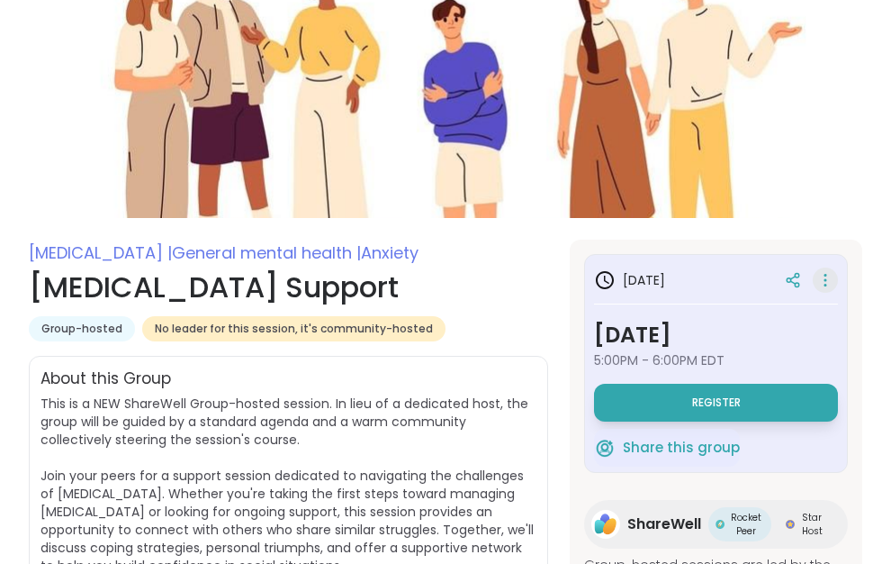
click at [818, 275] on icon at bounding box center [825, 279] width 18 height 25
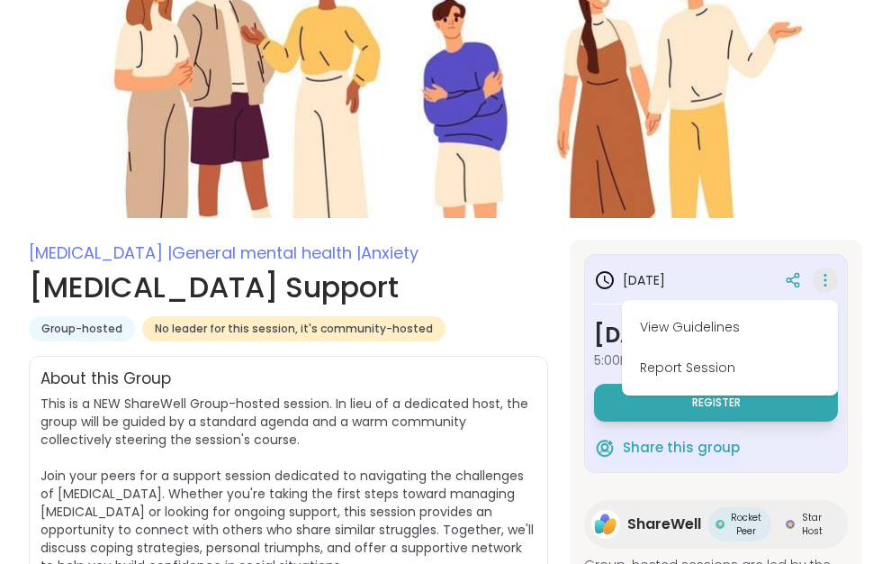
click at [818, 275] on icon at bounding box center [825, 279] width 18 height 25
click at [344, 347] on div "Social anxiety | General mental health | Anxiety Social Anxiety Support Group-h…" at bounding box center [288, 503] width 519 height 528
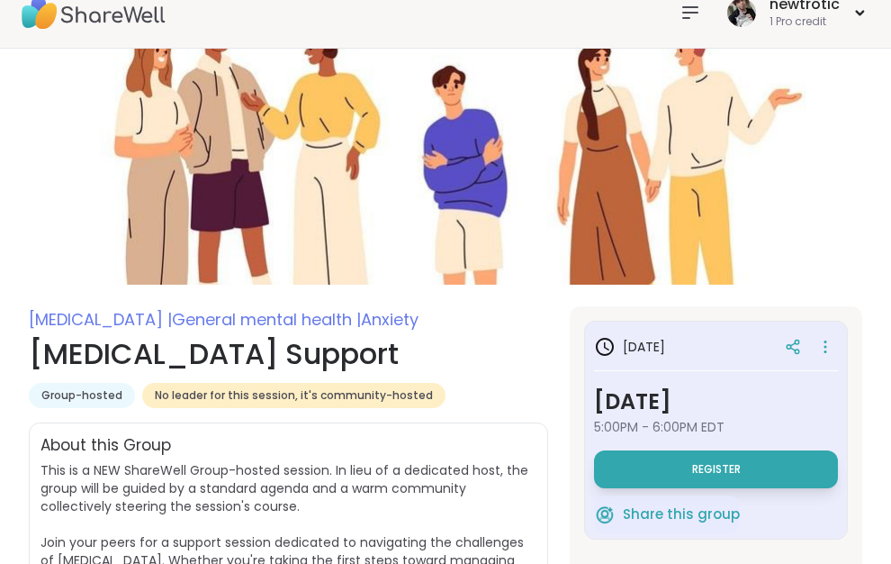
scroll to position [0, 0]
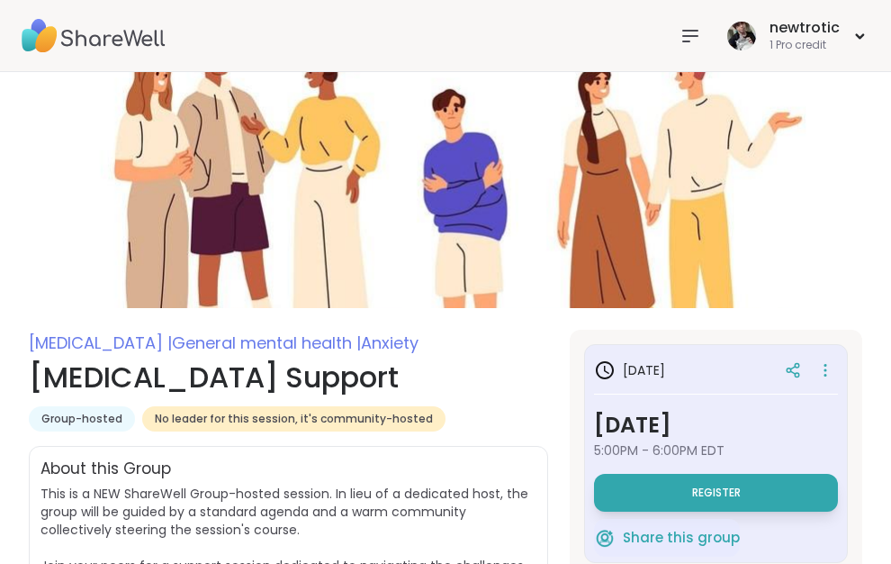
click at [688, 32] on icon at bounding box center [691, 36] width 22 height 22
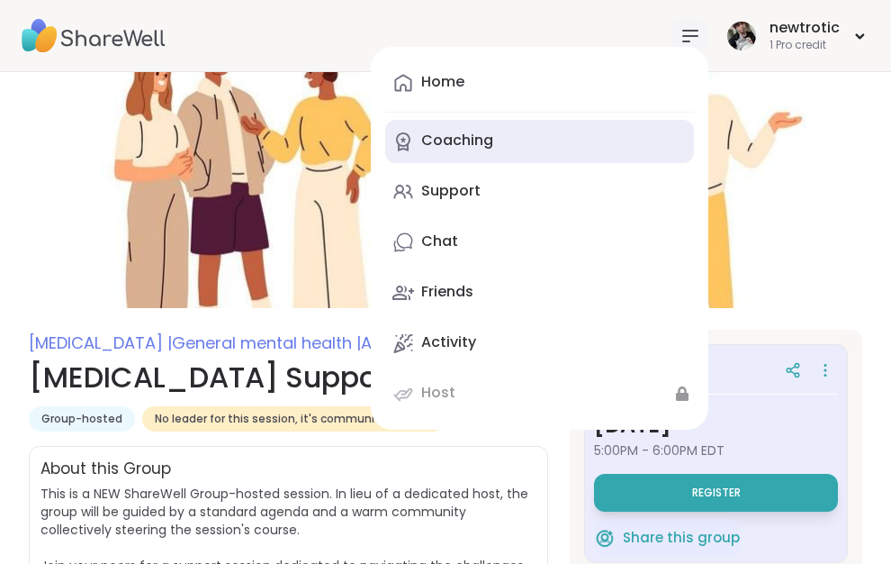
click at [483, 140] on div "Coaching" at bounding box center [457, 141] width 72 height 20
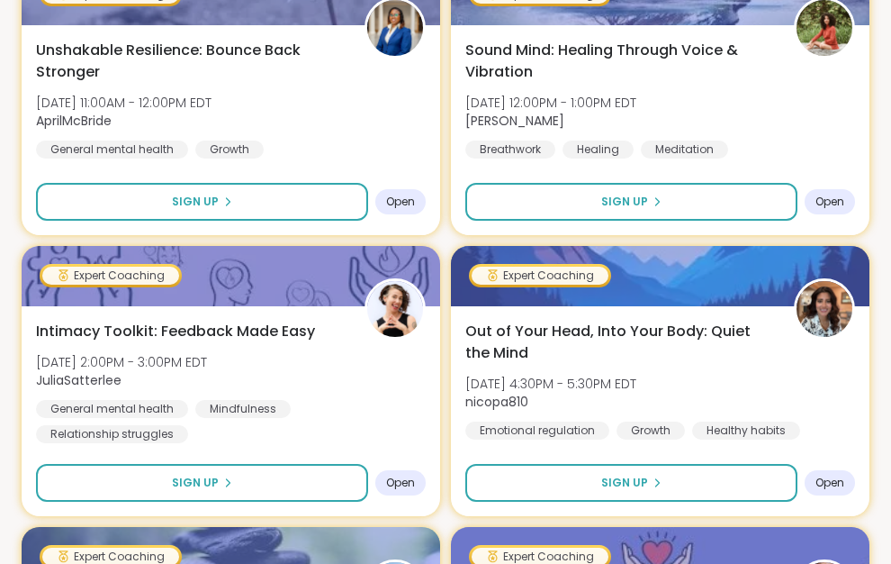
scroll to position [2341, 0]
